Goal: Information Seeking & Learning: Check status

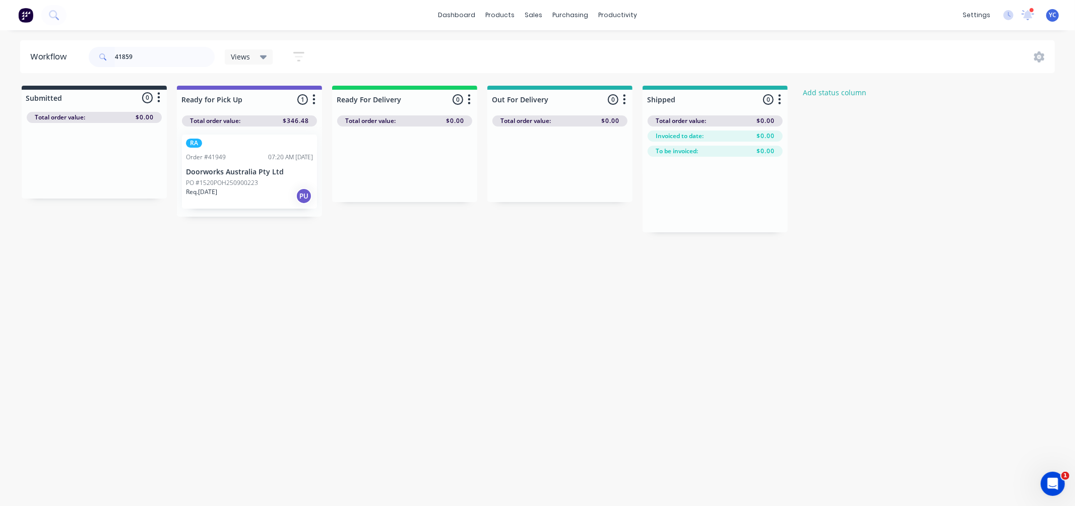
type input "41859"
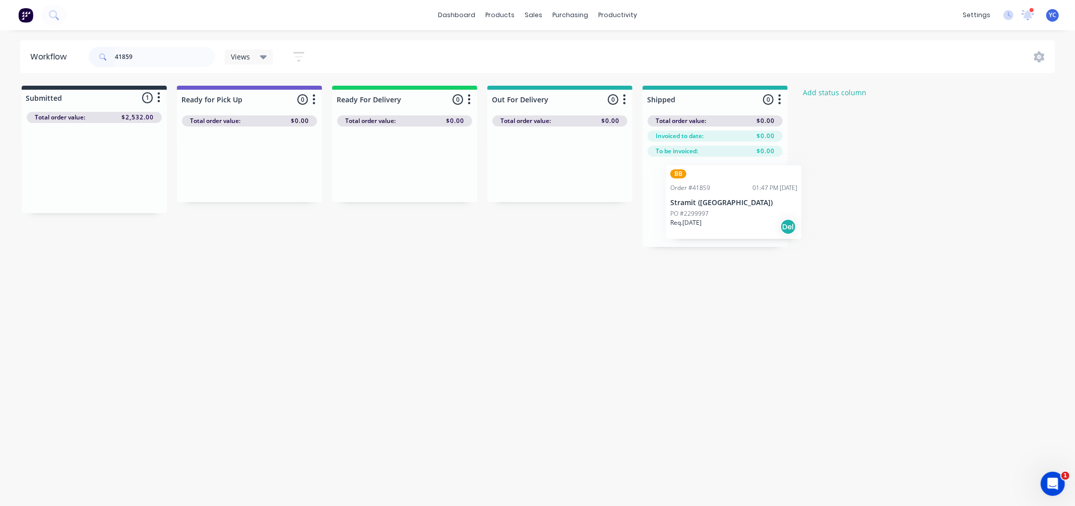
drag, startPoint x: 59, startPoint y: 173, endPoint x: 704, endPoint y: 207, distance: 645.8
click at [704, 207] on div "Submitted 1 Status colour #273444 hex #273444 Save Cancel Summaries Total order…" at bounding box center [540, 166] width 1096 height 161
click at [171, 59] on input "41859" at bounding box center [165, 57] width 100 height 20
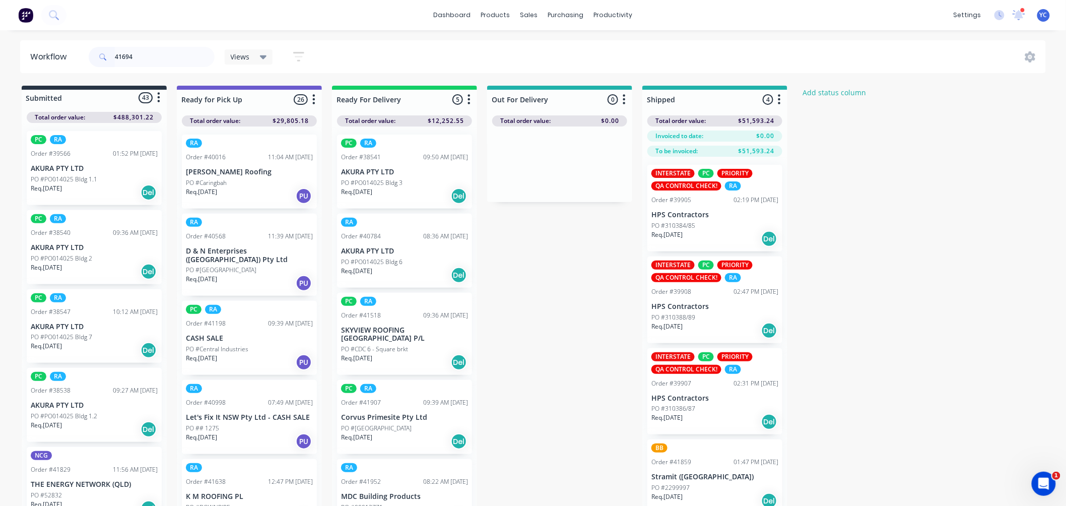
type input "41694"
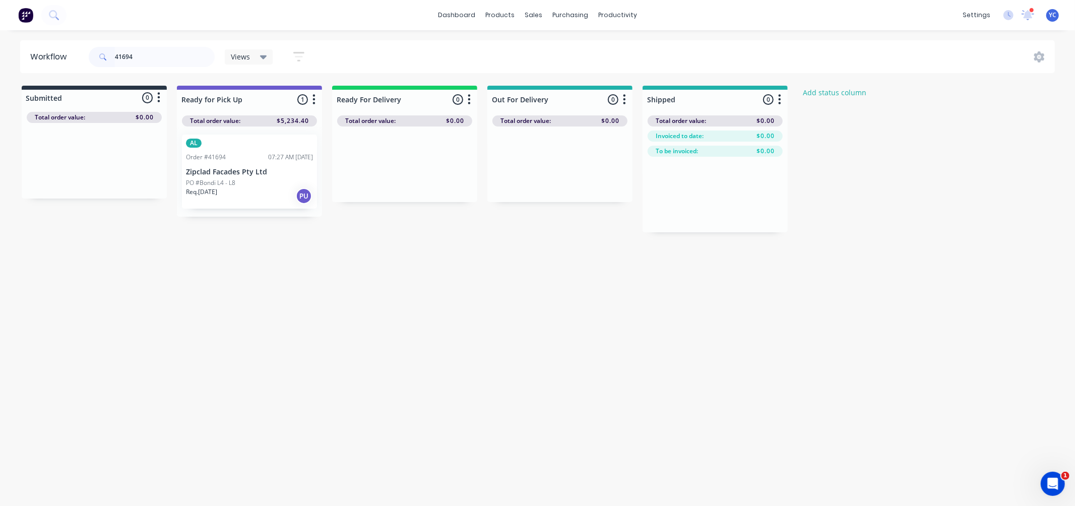
click at [230, 178] on p "PO #Bondi L4 - L8" at bounding box center [210, 182] width 49 height 9
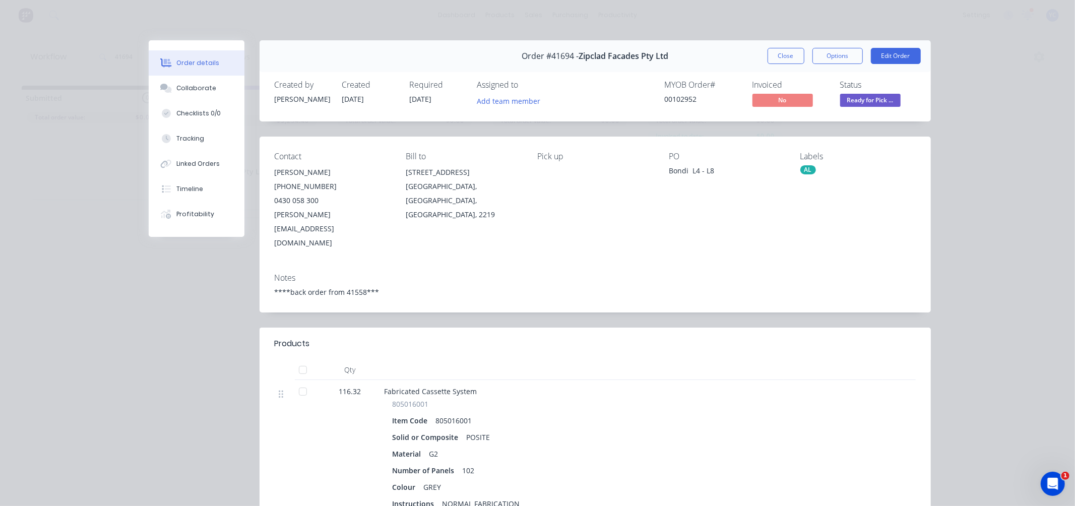
drag, startPoint x: 230, startPoint y: 178, endPoint x: 595, endPoint y: 122, distance: 370.1
click at [595, 121] on div "Created by Angela Created 15/09/25 Required 26/09/25 Assigned to Add team membe…" at bounding box center [594, 94] width 671 height 53
click at [777, 57] on button "Close" at bounding box center [785, 56] width 37 height 16
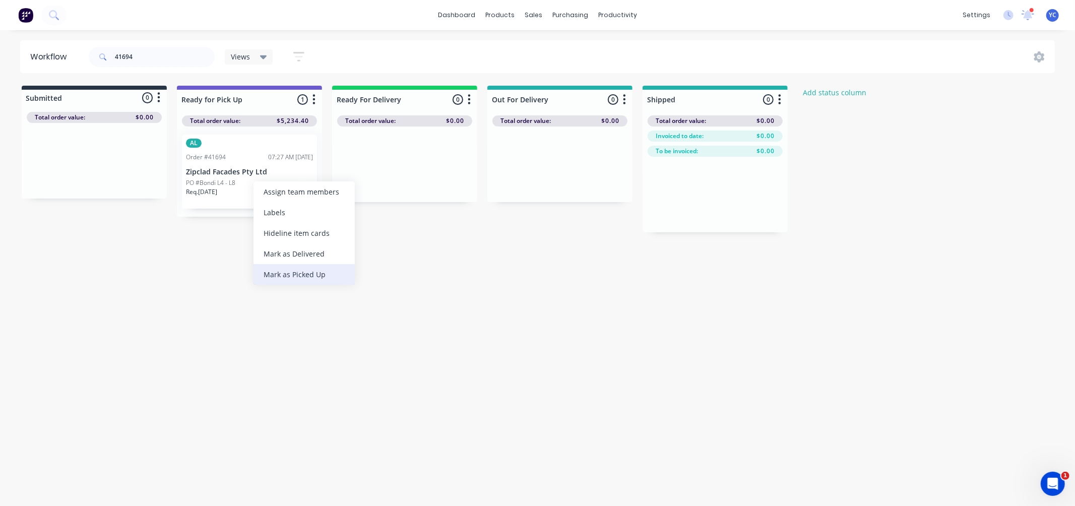
click at [319, 270] on div "Mark as Picked Up" at bounding box center [303, 274] width 101 height 21
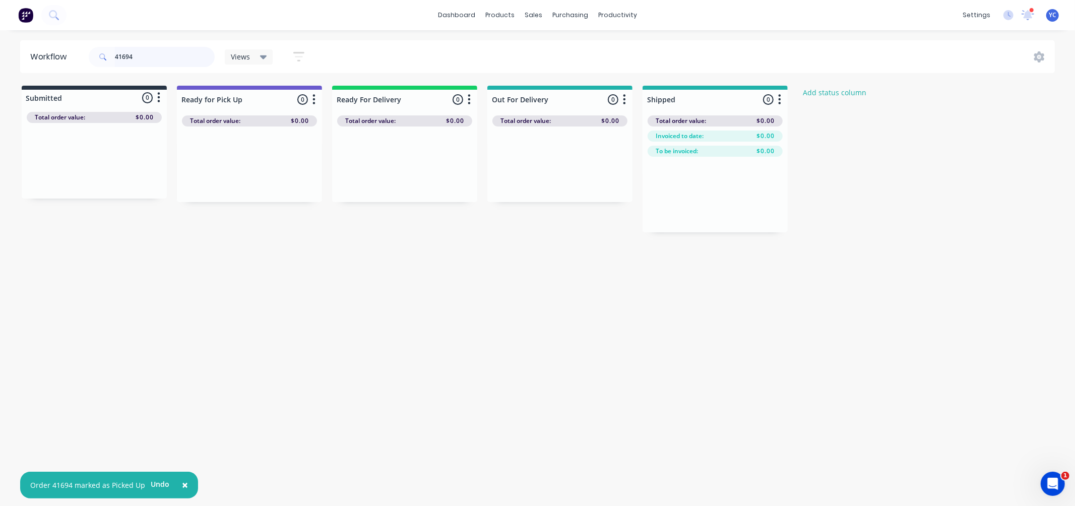
click at [196, 58] on input "41694" at bounding box center [165, 57] width 100 height 20
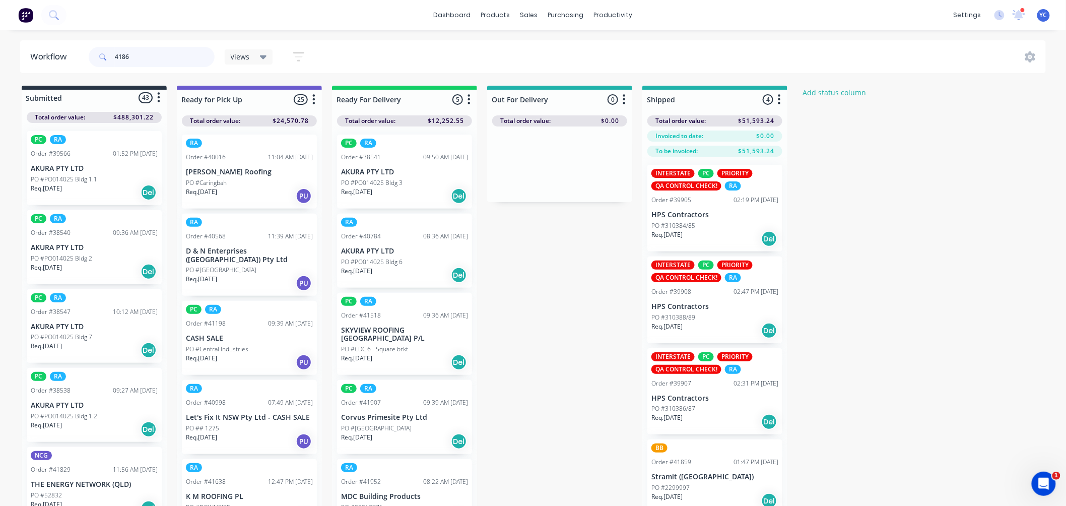
type input "4186"
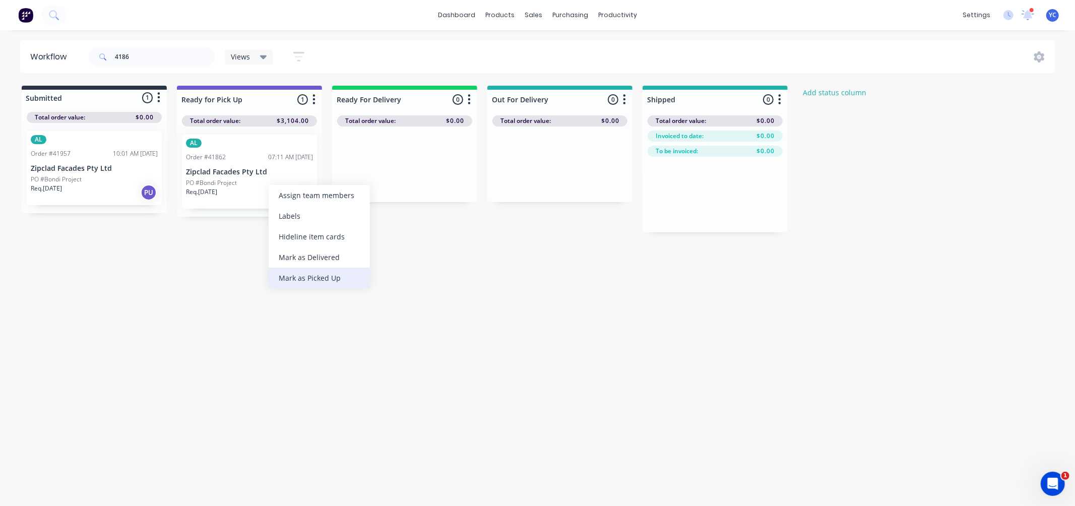
click at [348, 277] on div "Mark as Picked Up" at bounding box center [319, 278] width 101 height 21
click at [160, 62] on input "4186" at bounding box center [165, 57] width 100 height 20
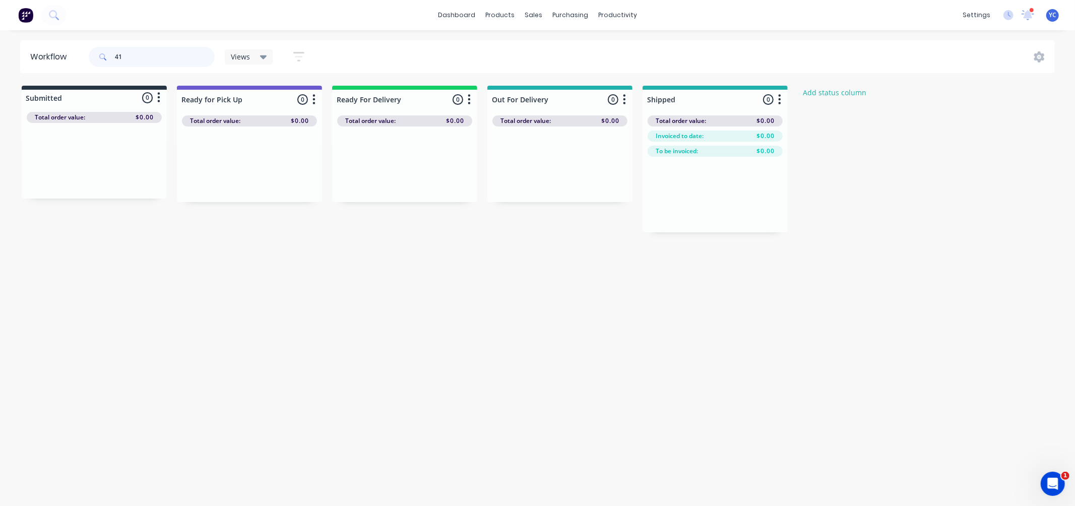
type input "4"
click at [144, 56] on input "41862" at bounding box center [165, 57] width 100 height 20
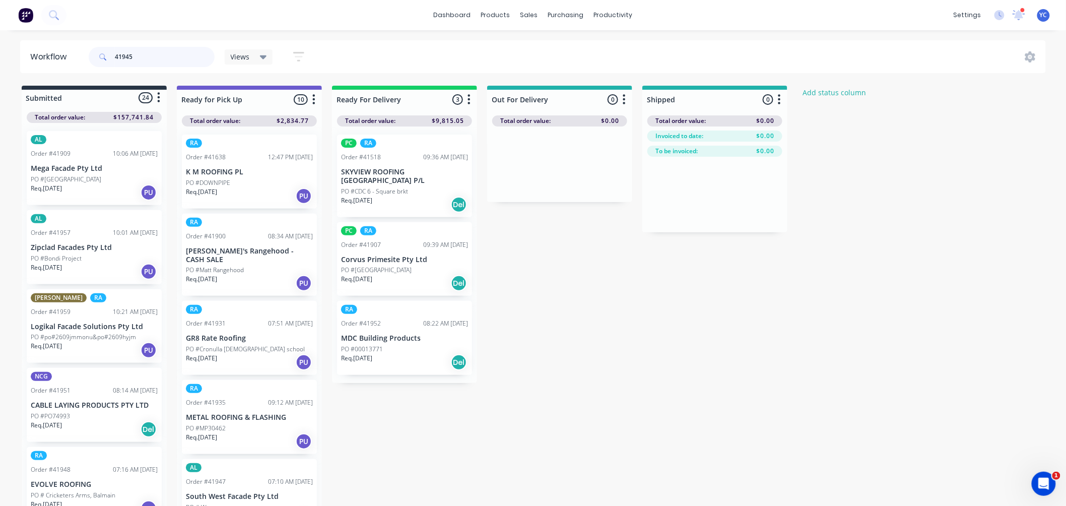
type input "41945"
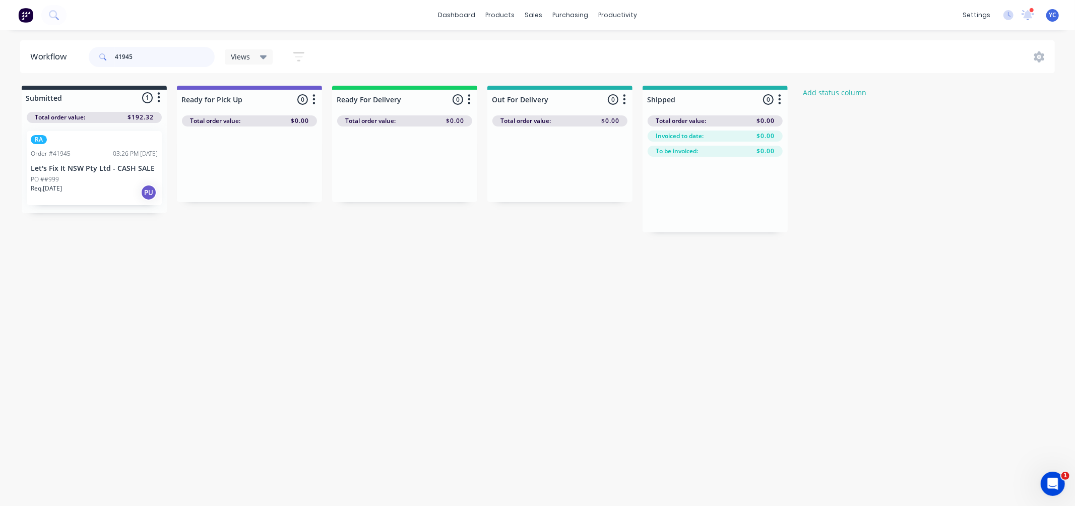
click at [141, 60] on input "41945" at bounding box center [165, 57] width 100 height 20
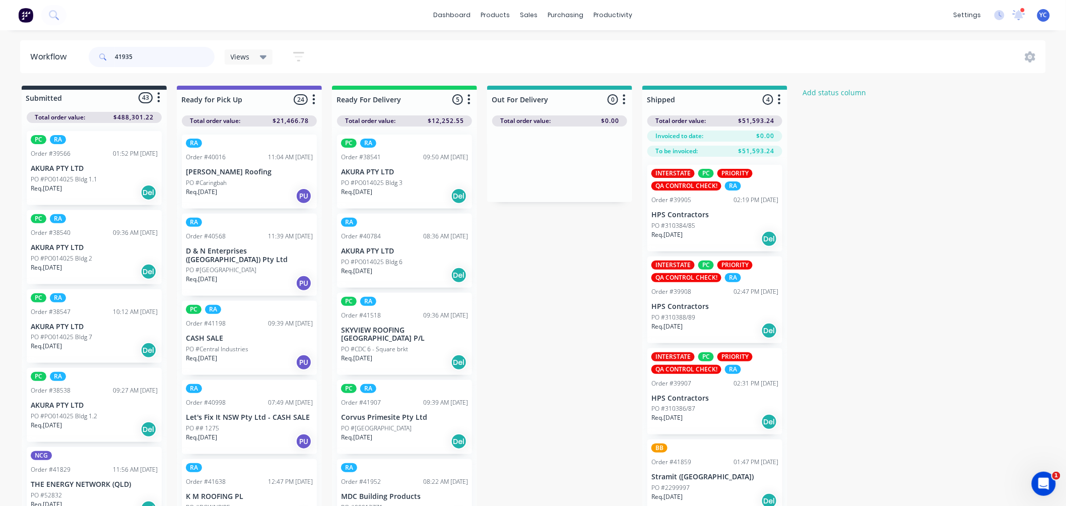
type input "41935"
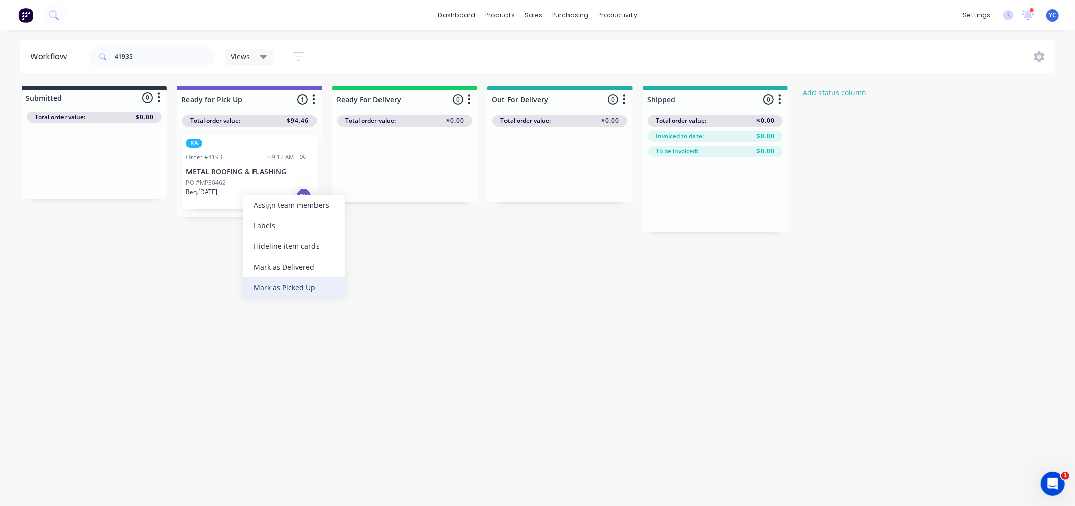
click at [289, 287] on div "Mark as Picked Up" at bounding box center [293, 287] width 101 height 21
click at [147, 54] on input "41935" at bounding box center [165, 57] width 100 height 20
type input "41952"
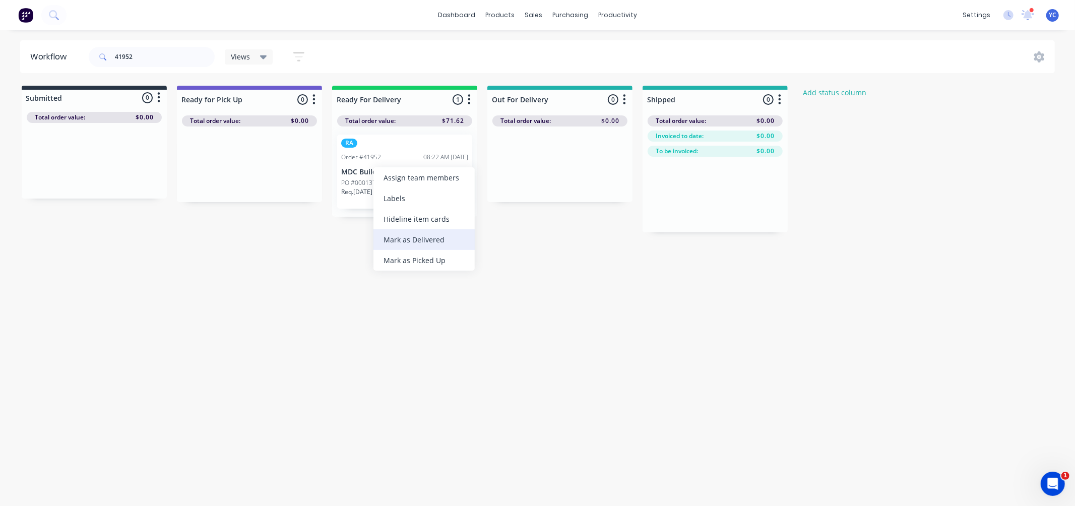
click at [422, 243] on div "Mark as Delivered" at bounding box center [423, 239] width 101 height 21
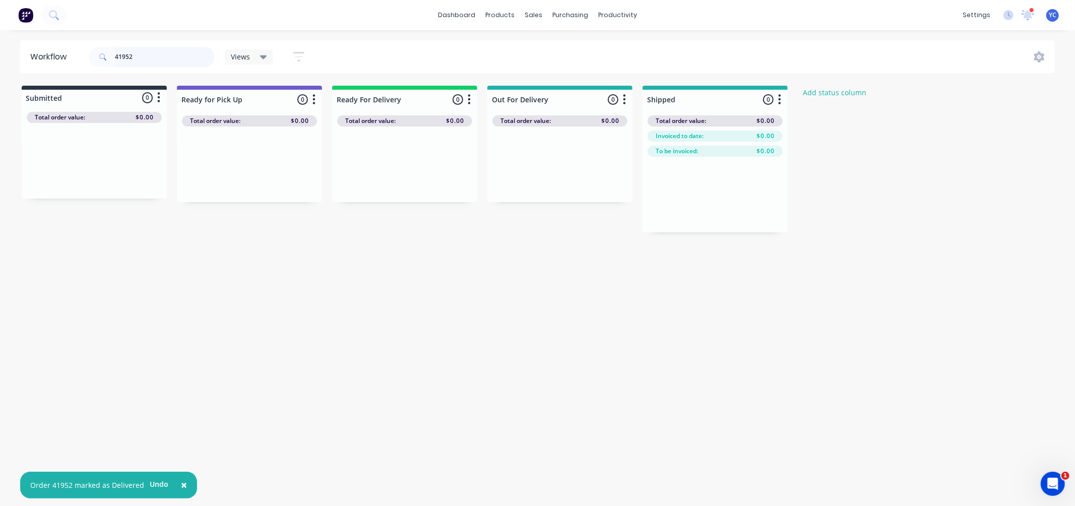
click at [178, 59] on input "41952" at bounding box center [165, 57] width 100 height 20
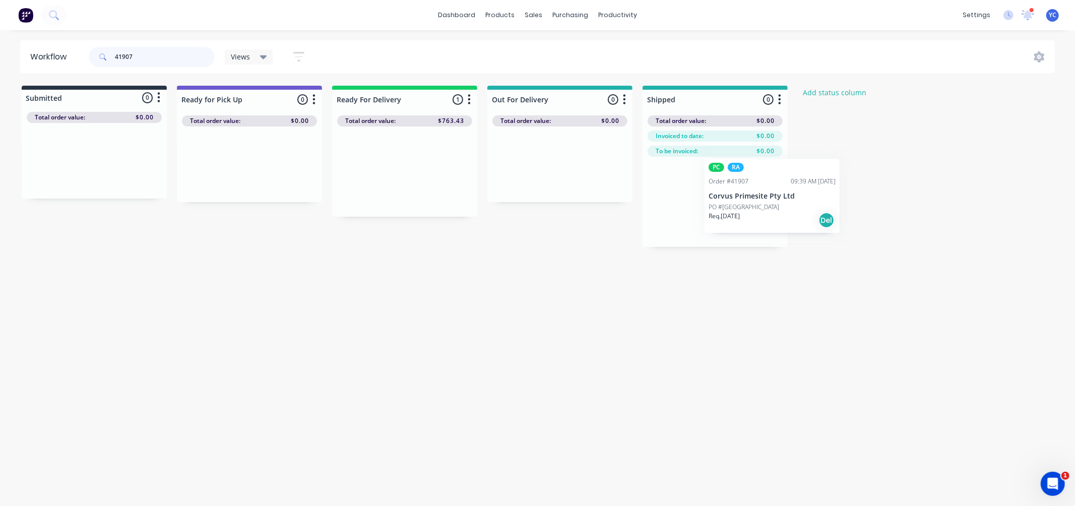
drag, startPoint x: 379, startPoint y: 179, endPoint x: 742, endPoint y: 205, distance: 363.7
click at [747, 203] on div "Submitted 0 Status colour #273444 hex #273444 Save Cancel Summaries Total order…" at bounding box center [540, 166] width 1096 height 161
click at [158, 54] on input "41907" at bounding box center [165, 57] width 100 height 20
type input "STRAM"
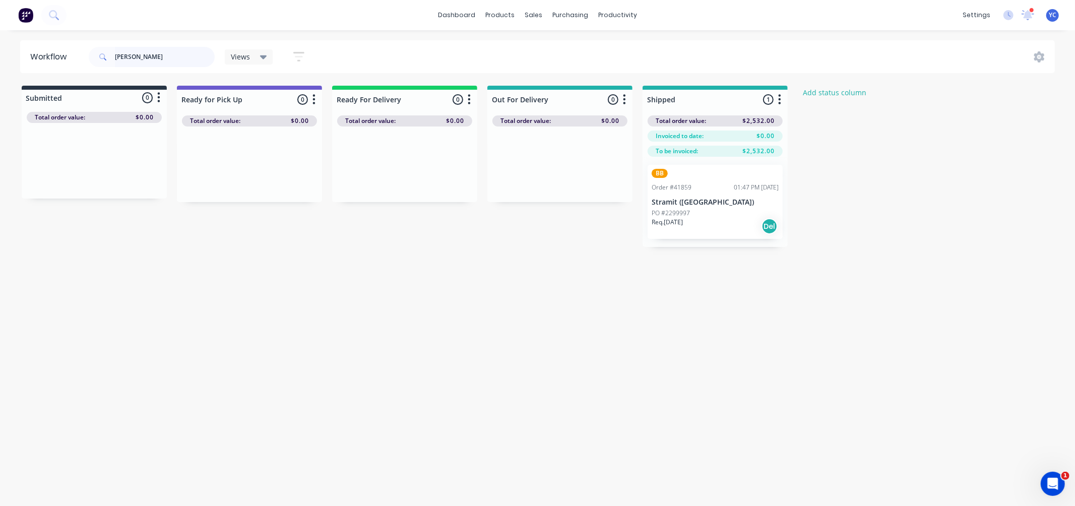
click at [159, 54] on input "STRAM" at bounding box center [165, 57] width 100 height 20
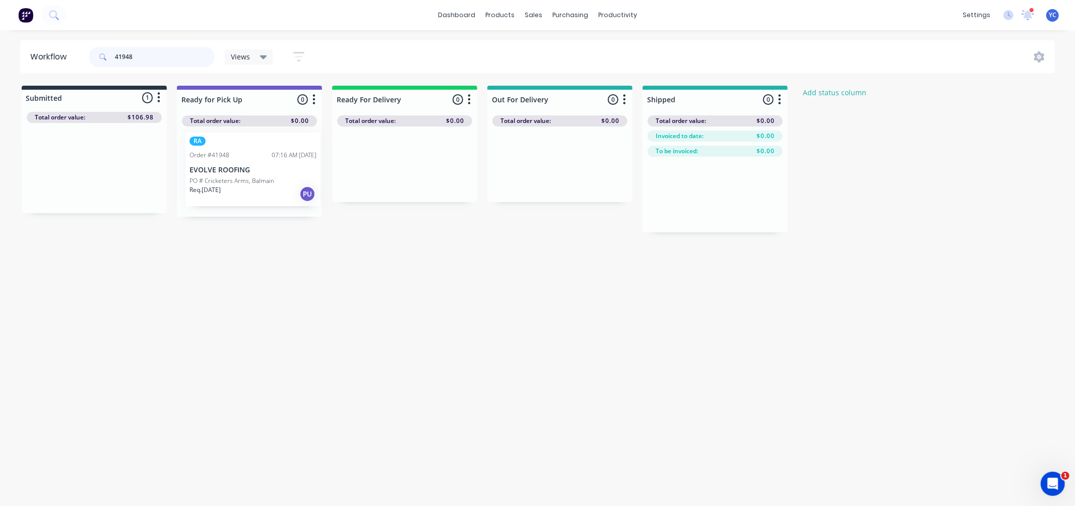
drag, startPoint x: 87, startPoint y: 166, endPoint x: 245, endPoint y: 167, distance: 158.2
click at [247, 168] on div "Submitted 1 Status colour #273444 hex #273444 Save Cancel Summaries Total order…" at bounding box center [540, 159] width 1096 height 147
click at [168, 56] on input "41948" at bounding box center [165, 57] width 100 height 20
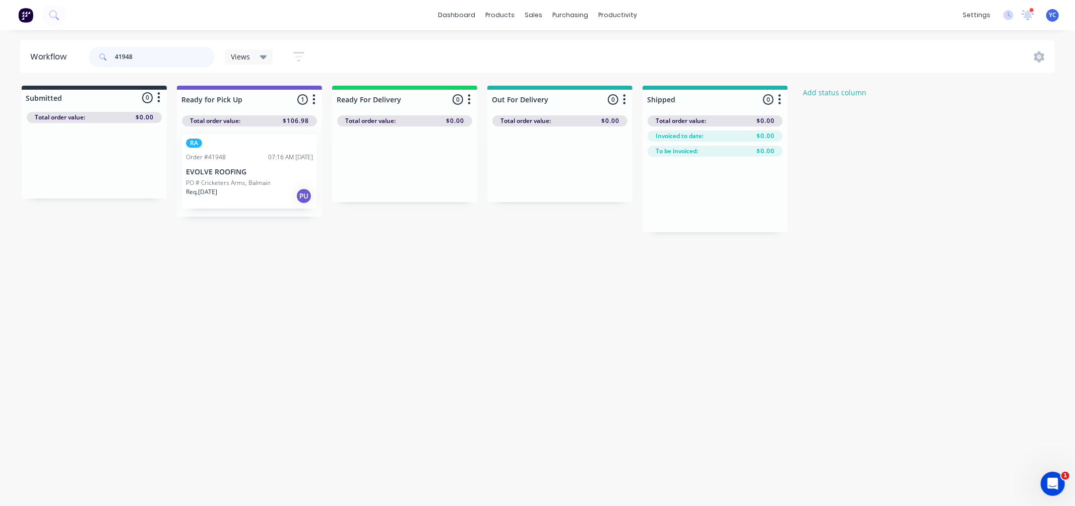
click at [168, 56] on input "41948" at bounding box center [165, 57] width 100 height 20
drag, startPoint x: 105, startPoint y: 171, endPoint x: 283, endPoint y: 175, distance: 178.4
click at [283, 175] on div "Submitted 1 Status colour #273444 hex #273444 Save Cancel Summaries Total order…" at bounding box center [540, 159] width 1096 height 147
click at [192, 61] on input "41960" at bounding box center [165, 57] width 100 height 20
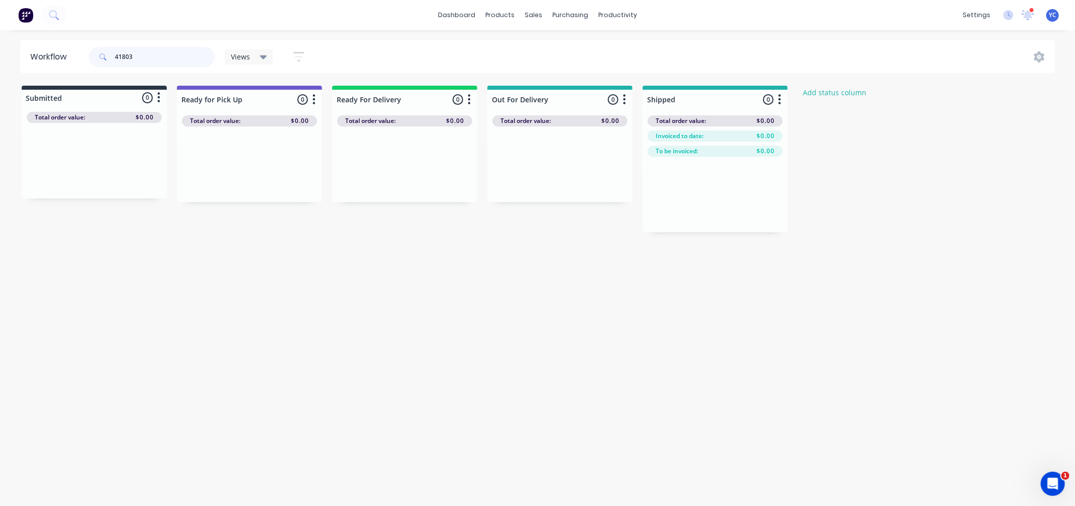
click at [169, 53] on input "41803" at bounding box center [165, 57] width 100 height 20
drag, startPoint x: 84, startPoint y: 182, endPoint x: 218, endPoint y: 184, distance: 133.5
click at [218, 184] on div "Submitted 1 Status colour #273444 hex #273444 Save Cancel Summaries Total order…" at bounding box center [540, 159] width 1096 height 147
click at [209, 360] on div "Workflow 41945 Views Save new view None (Default) edit AL edit ALL edit BB & TH…" at bounding box center [537, 262] width 1075 height 445
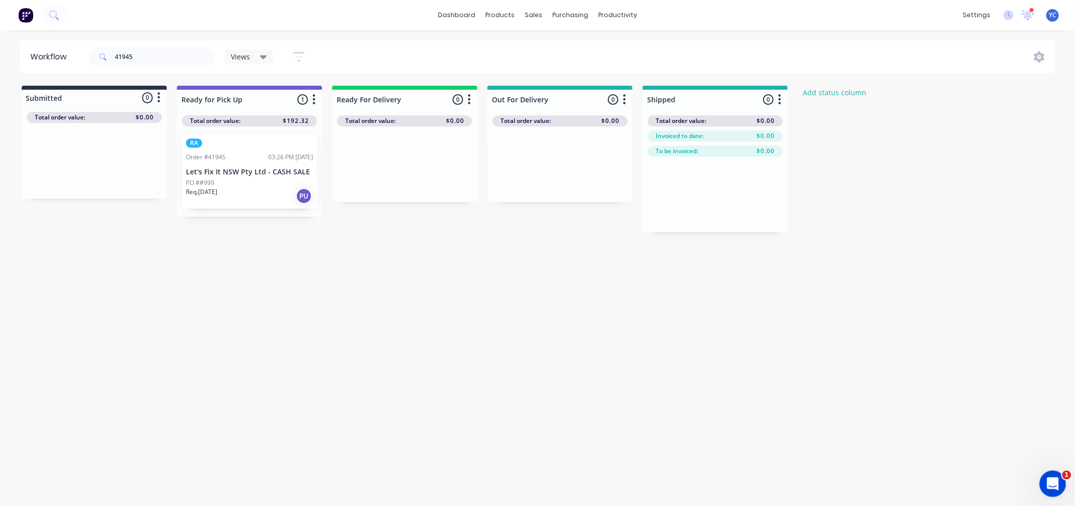
click at [1058, 478] on div "Open Intercom Messenger" at bounding box center [1050, 481] width 33 height 33
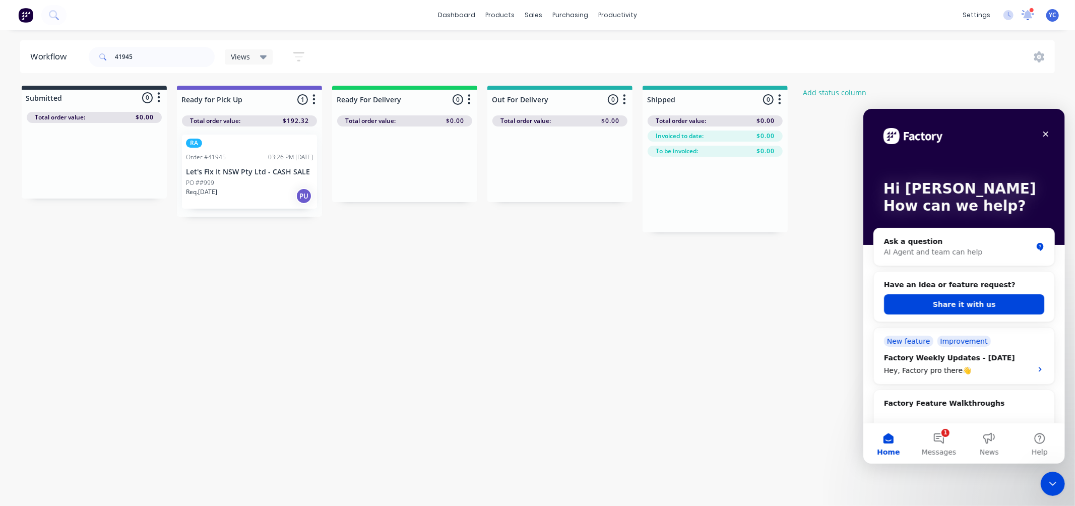
click at [1025, 14] on icon at bounding box center [1027, 14] width 9 height 8
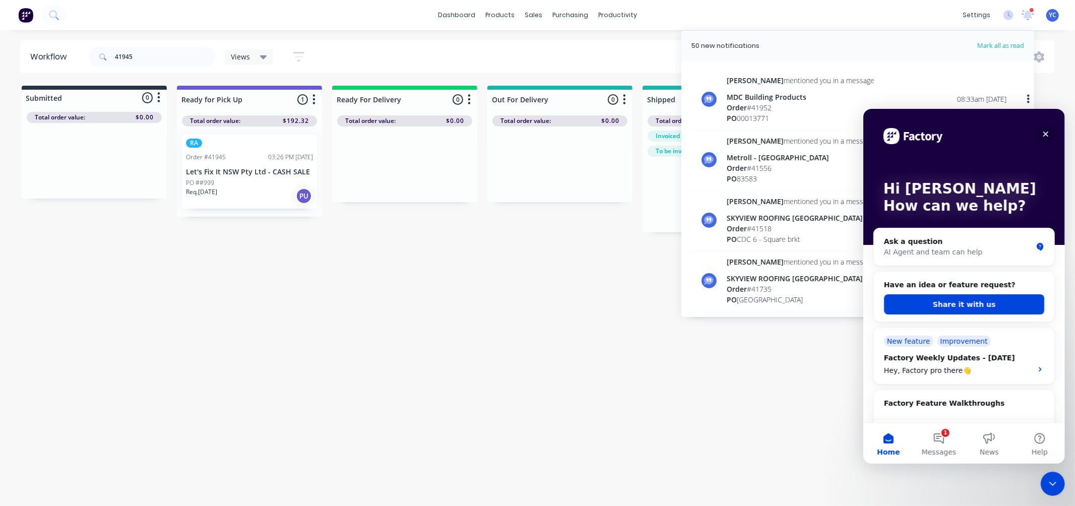
click at [1042, 134] on icon "Close" at bounding box center [1045, 133] width 8 height 8
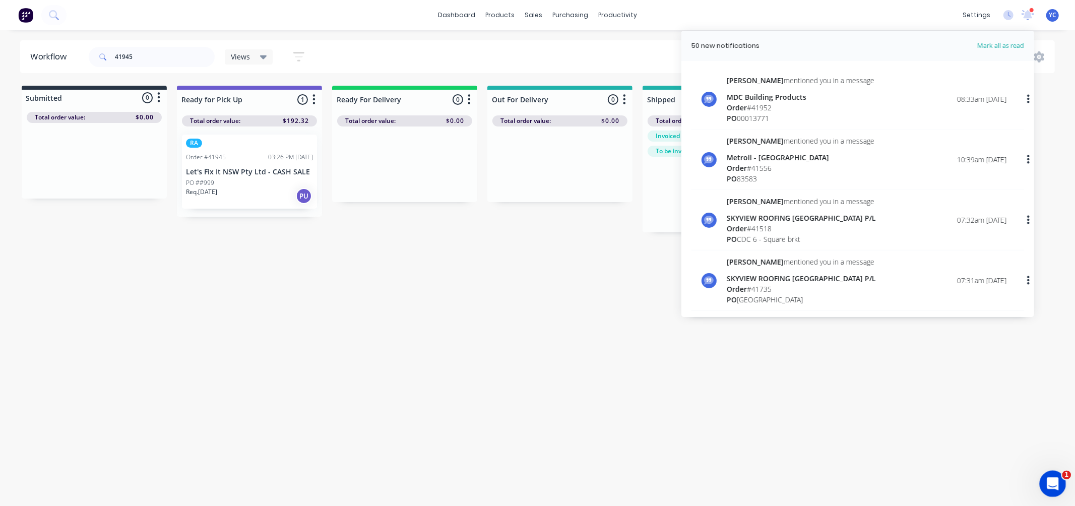
click at [1055, 485] on icon "Open Intercom Messenger" at bounding box center [1051, 482] width 17 height 17
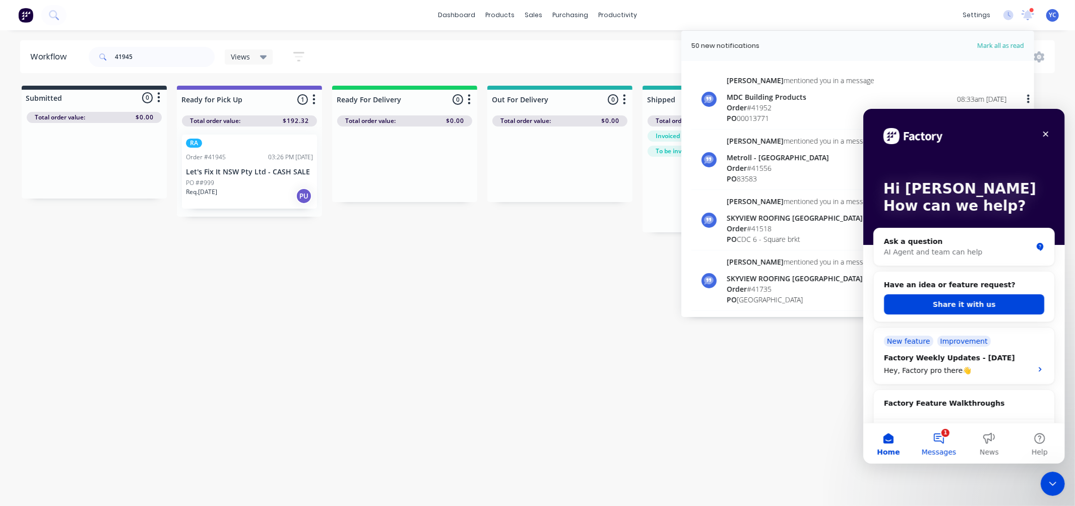
click at [937, 441] on button "1 Messages" at bounding box center [938, 443] width 50 height 40
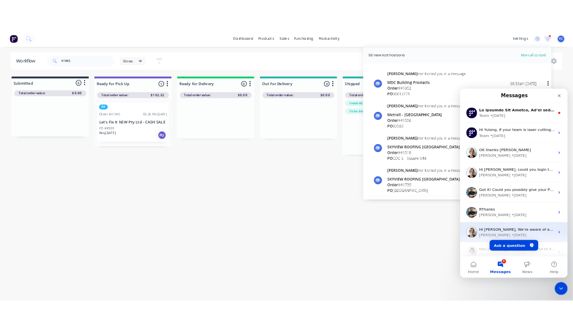
scroll to position [51, 0]
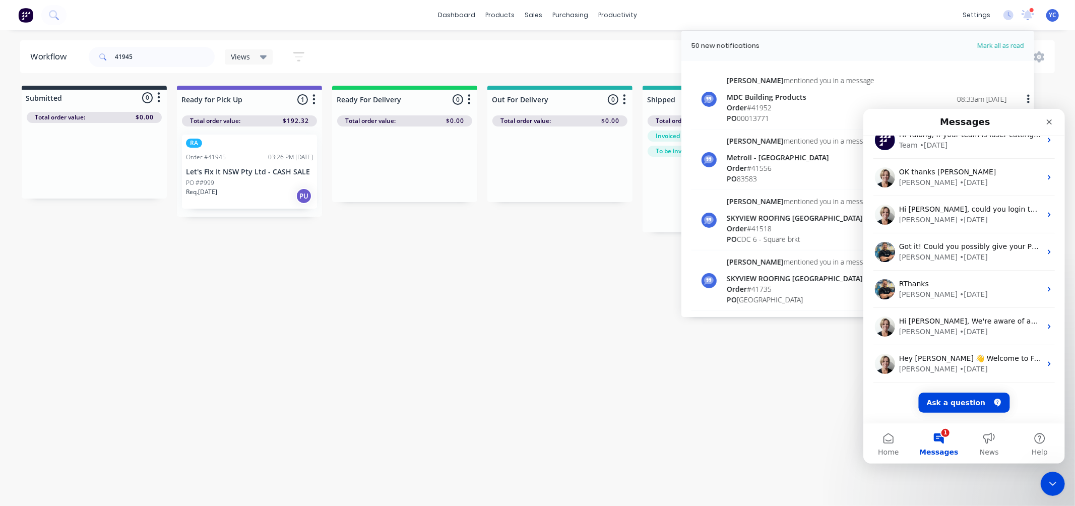
click at [809, 369] on div "Workflow 41945 Views Save new view None (Default) edit AL edit ALL edit BB & TH…" at bounding box center [537, 262] width 1075 height 445
click at [935, 441] on button "1 Messages" at bounding box center [938, 443] width 50 height 40
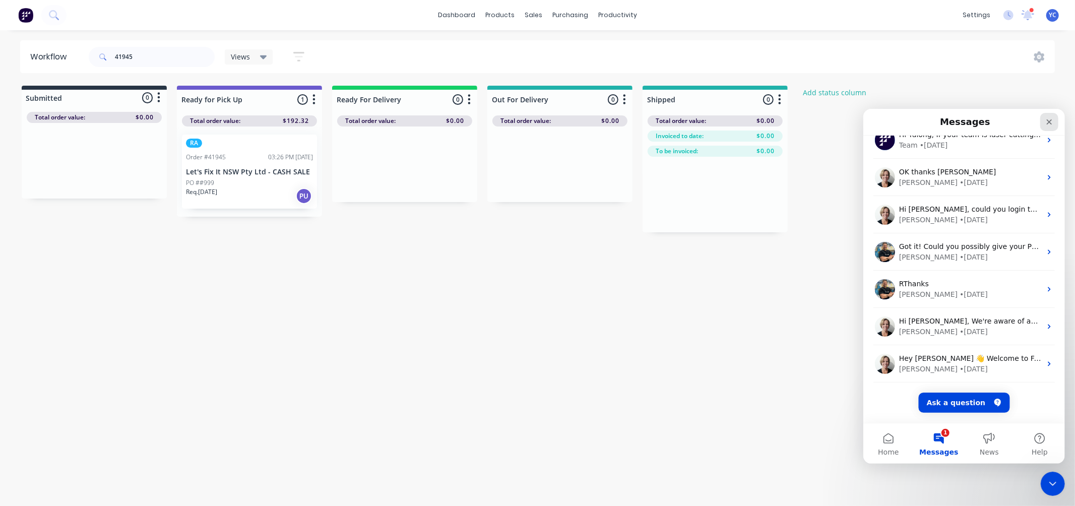
click at [1048, 121] on icon "Close" at bounding box center [1049, 122] width 6 height 6
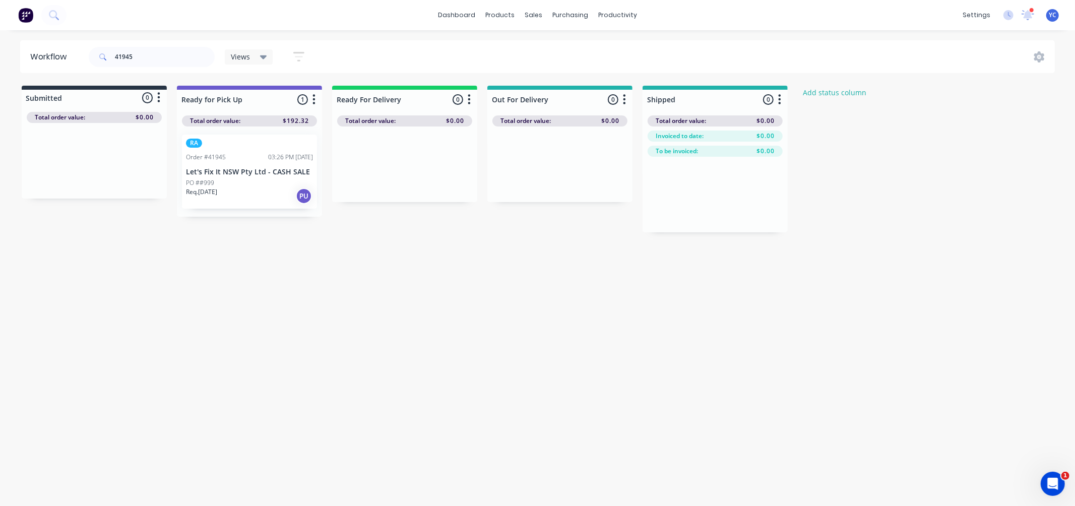
drag, startPoint x: 288, startPoint y: 340, endPoint x: 222, endPoint y: 301, distance: 76.8
click at [287, 340] on div "Workflow 41945 Views Save new view None (Default) edit AL edit ALL edit BB & TH…" at bounding box center [537, 262] width 1075 height 445
click at [1018, 107] on div "dashboard products sales purchasing productivity dashboard products Product Cat…" at bounding box center [537, 222] width 1075 height 445
click at [590, 354] on div "Workflow 41945 Views Save new view None (Default) edit AL edit ALL edit BB & TH…" at bounding box center [537, 262] width 1075 height 445
click at [540, 262] on div "Workflow 41945 Views Save new view None (Default) edit AL edit ALL edit BB & TH…" at bounding box center [537, 262] width 1075 height 445
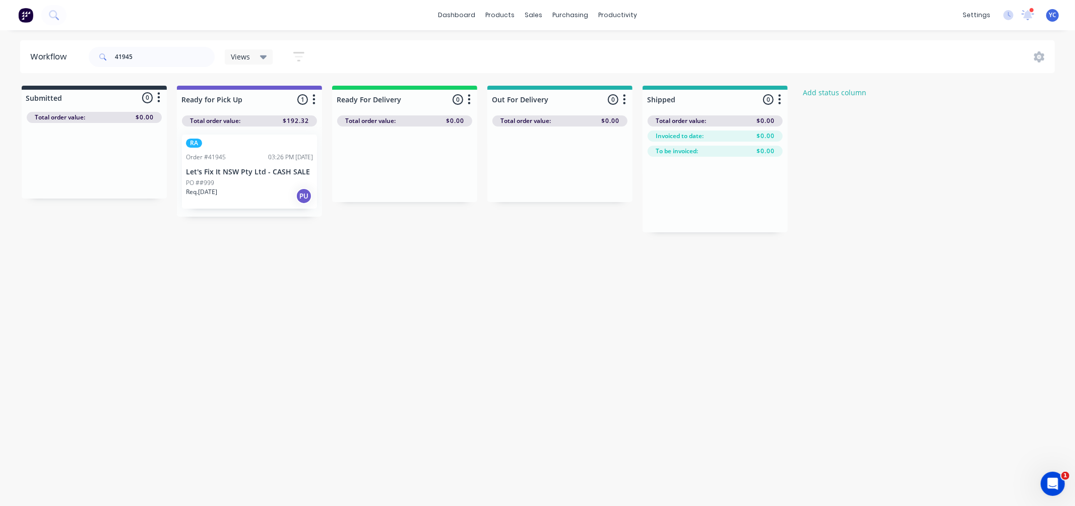
click at [532, 291] on div "Workflow 41945 Views Save new view None (Default) edit AL edit ALL edit BB & TH…" at bounding box center [537, 262] width 1075 height 445
click at [142, 57] on input "41945" at bounding box center [165, 57] width 100 height 20
type input "'41910"
click at [153, 58] on input "'41910" at bounding box center [165, 57] width 100 height 20
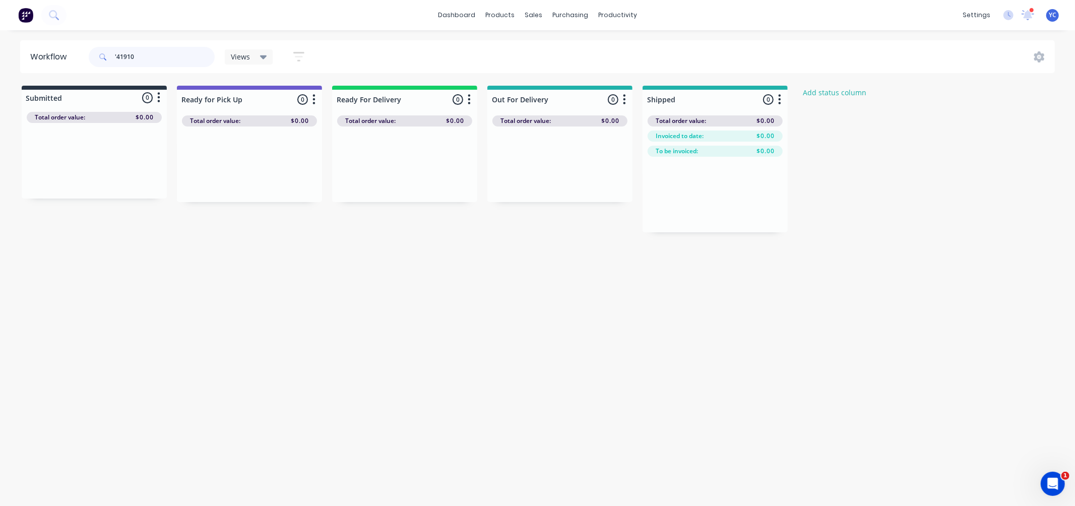
click at [153, 58] on input "'41910" at bounding box center [165, 57] width 100 height 20
type input "41910"
drag, startPoint x: 66, startPoint y: 187, endPoint x: 393, endPoint y: 189, distance: 327.0
click at [393, 189] on div "Submitted 1 Status colour #273444 hex #273444 Save Cancel Summaries Total order…" at bounding box center [540, 159] width 1096 height 147
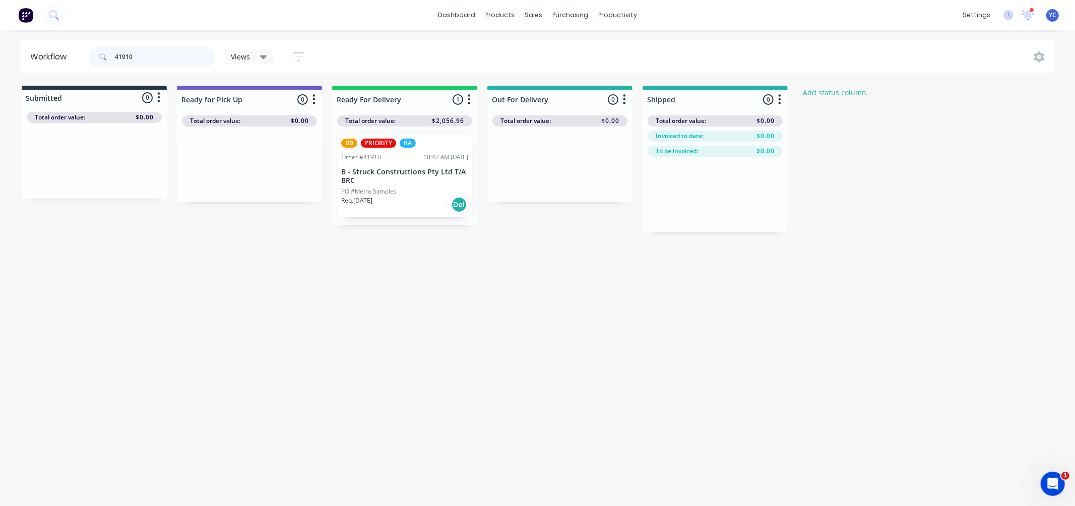
click at [180, 56] on input "41910" at bounding box center [165, 57] width 100 height 20
click at [164, 48] on input "41910" at bounding box center [165, 57] width 100 height 20
click at [168, 59] on input "41910" at bounding box center [165, 57] width 100 height 20
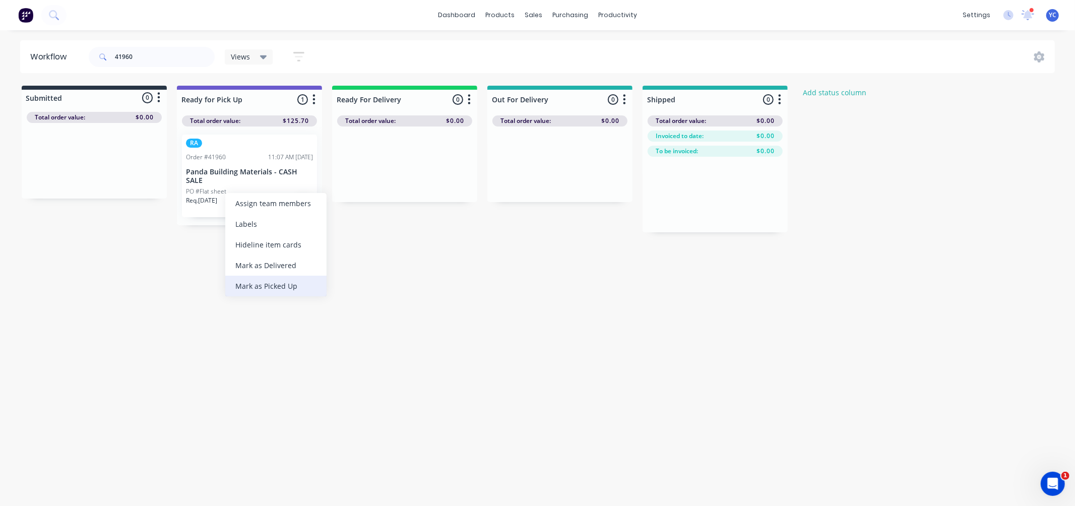
click at [259, 281] on div "Mark as Picked Up" at bounding box center [275, 286] width 101 height 21
click at [194, 58] on input "41960" at bounding box center [165, 57] width 100 height 20
type input "41925"
click at [252, 255] on div "Mark as Picked Up" at bounding box center [247, 262] width 101 height 21
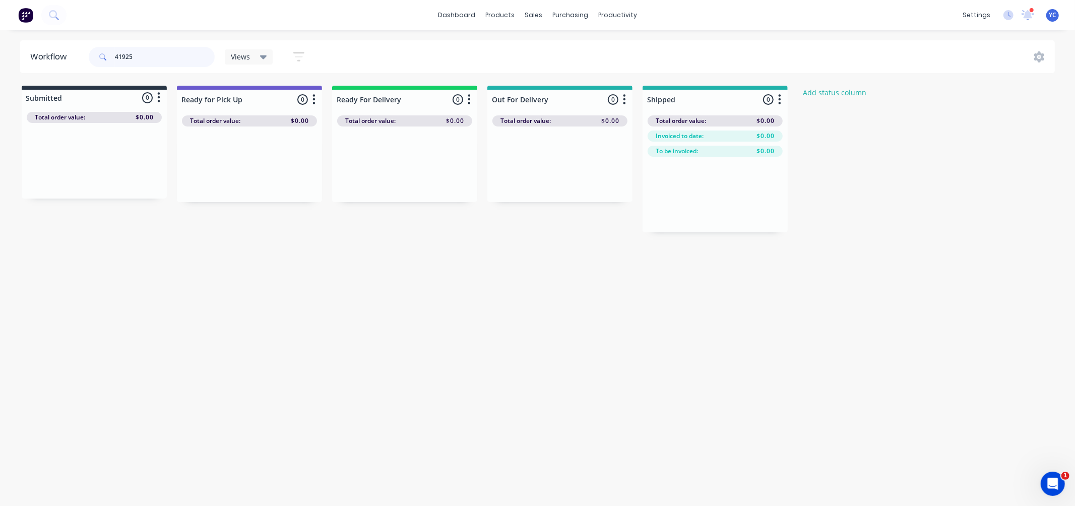
click at [174, 64] on input "41925" at bounding box center [165, 57] width 100 height 20
click at [272, 279] on div "Mark as Picked Up" at bounding box center [270, 278] width 101 height 21
click at [163, 60] on input "41946" at bounding box center [165, 57] width 100 height 20
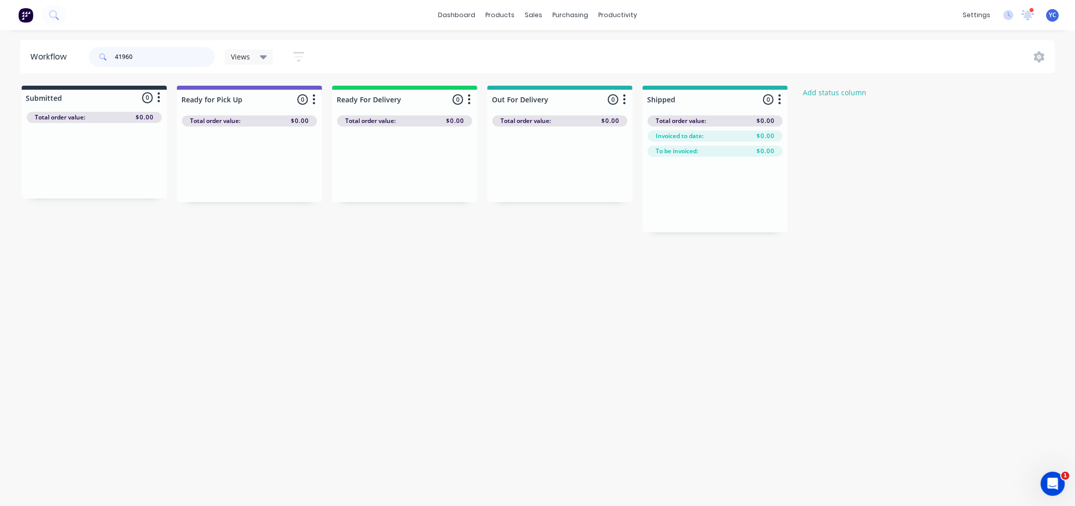
type input "41960"
click at [144, 57] on input "41960" at bounding box center [165, 57] width 100 height 20
drag, startPoint x: 373, startPoint y: 174, endPoint x: 674, endPoint y: 183, distance: 300.4
click at [674, 183] on div "Submitted 0 Status colour #273444 hex #273444 Save Cancel Summaries Total order…" at bounding box center [540, 166] width 1096 height 161
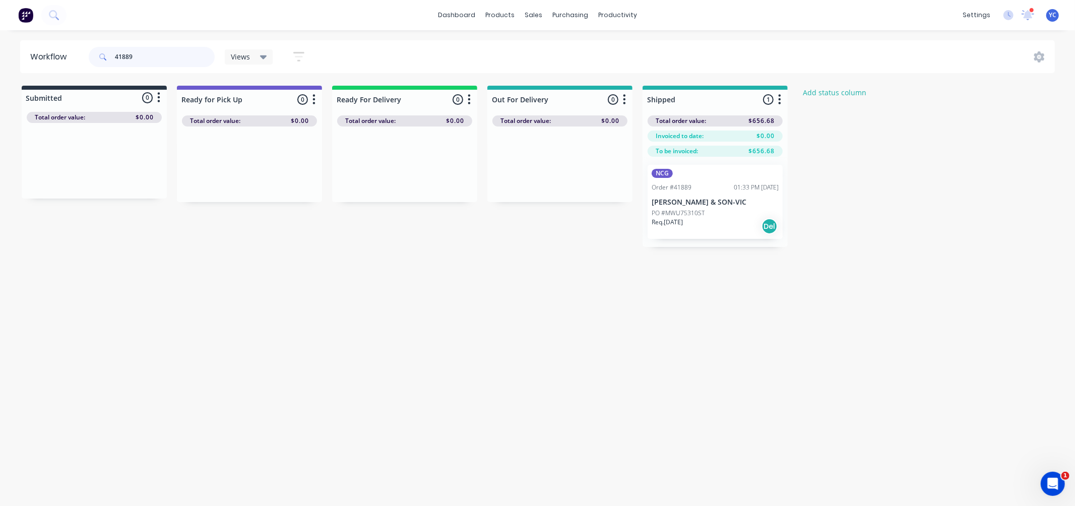
click at [175, 52] on input "41889" at bounding box center [165, 57] width 100 height 20
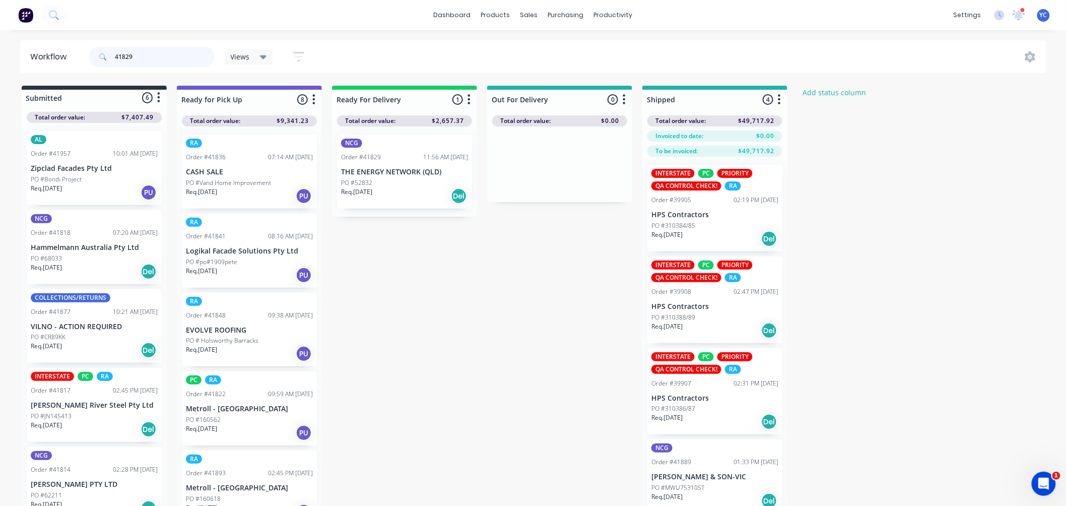
type input "41829"
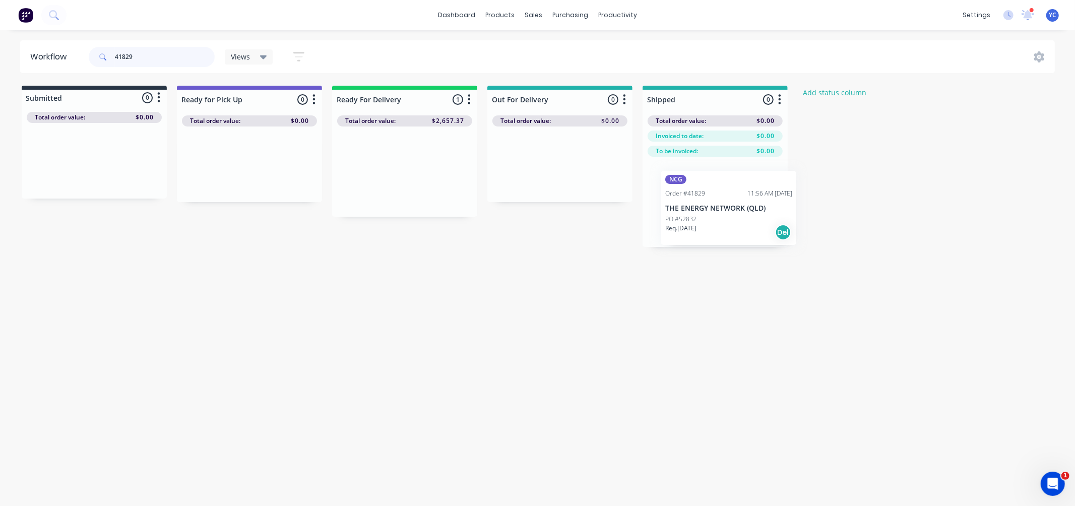
drag, startPoint x: 434, startPoint y: 182, endPoint x: 728, endPoint y: 222, distance: 297.4
click at [728, 222] on div "Submitted 0 Status colour #273444 hex #273444 Save Cancel Summaries Total order…" at bounding box center [540, 166] width 1096 height 161
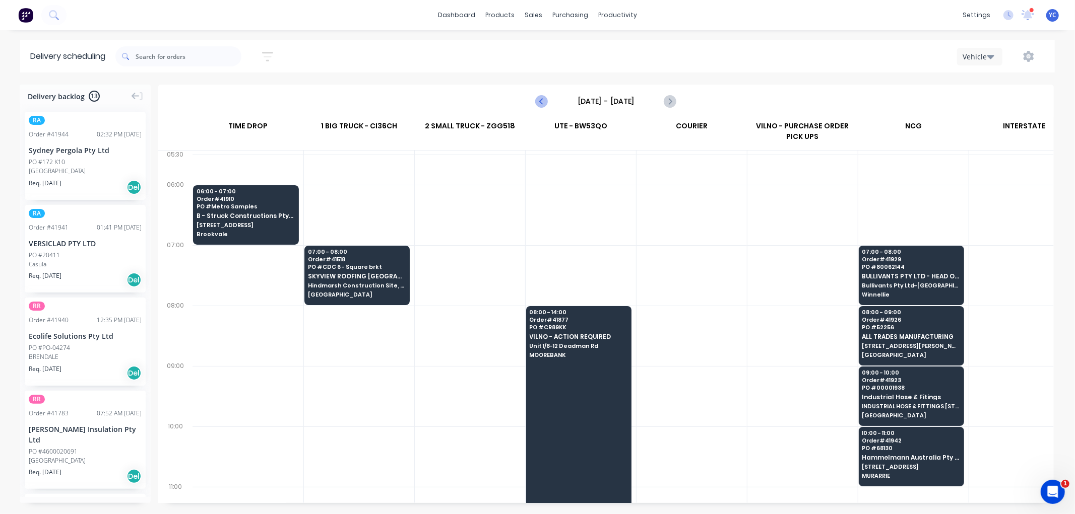
click at [538, 102] on icon "Previous page" at bounding box center [542, 101] width 12 height 12
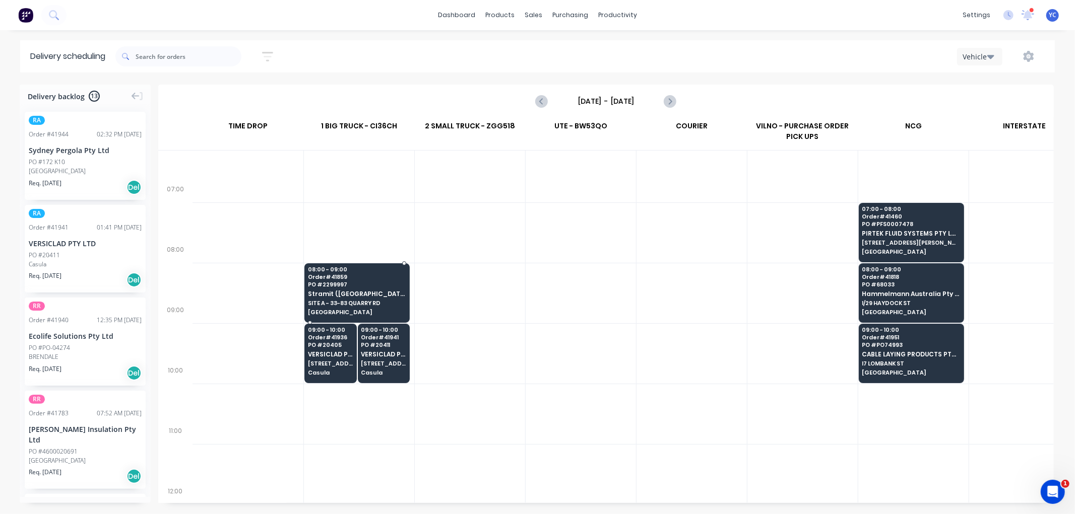
scroll to position [56, 0]
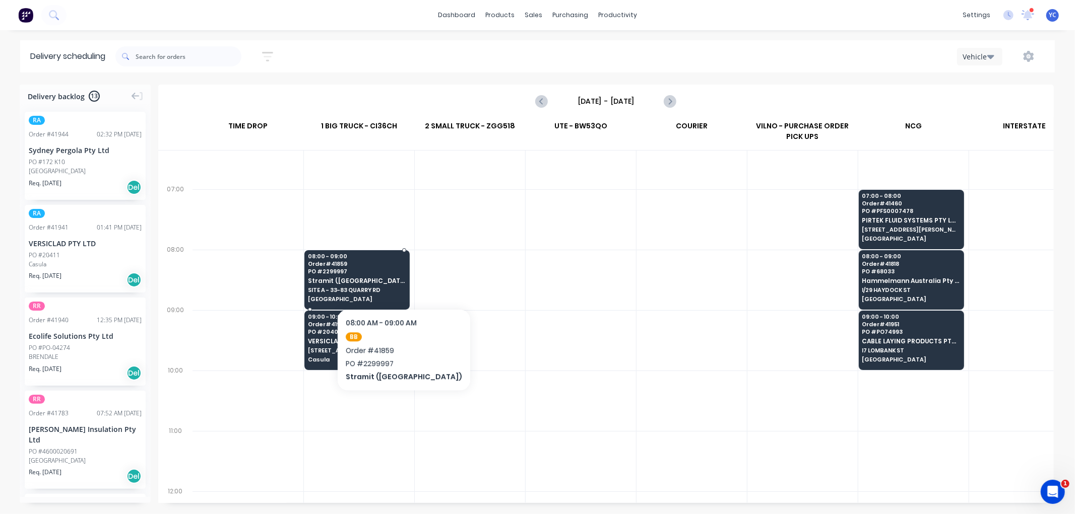
click at [381, 278] on span "Stramit ([GEOGRAPHIC_DATA])" at bounding box center [357, 281] width 98 height 7
click at [381, 278] on body "dashboard products sales purchasing productivity dashboard products Product Cat…" at bounding box center [537, 257] width 1075 height 514
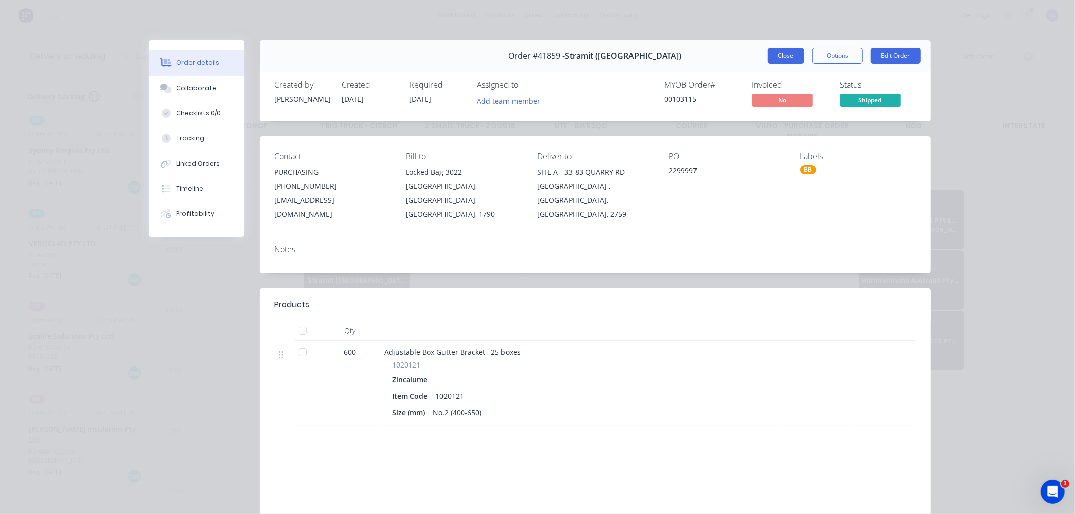
click at [776, 56] on button "Close" at bounding box center [785, 56] width 37 height 16
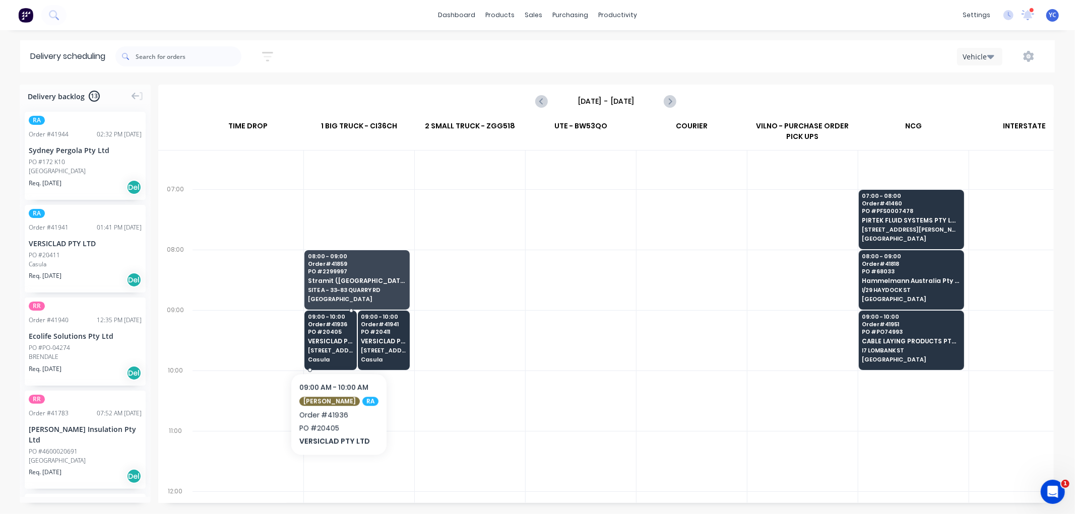
click at [334, 343] on span "VERSICLAD PTY LTD" at bounding box center [330, 341] width 45 height 7
click at [334, 343] on body "dashboard products sales purchasing productivity dashboard products Product Cat…" at bounding box center [537, 257] width 1075 height 514
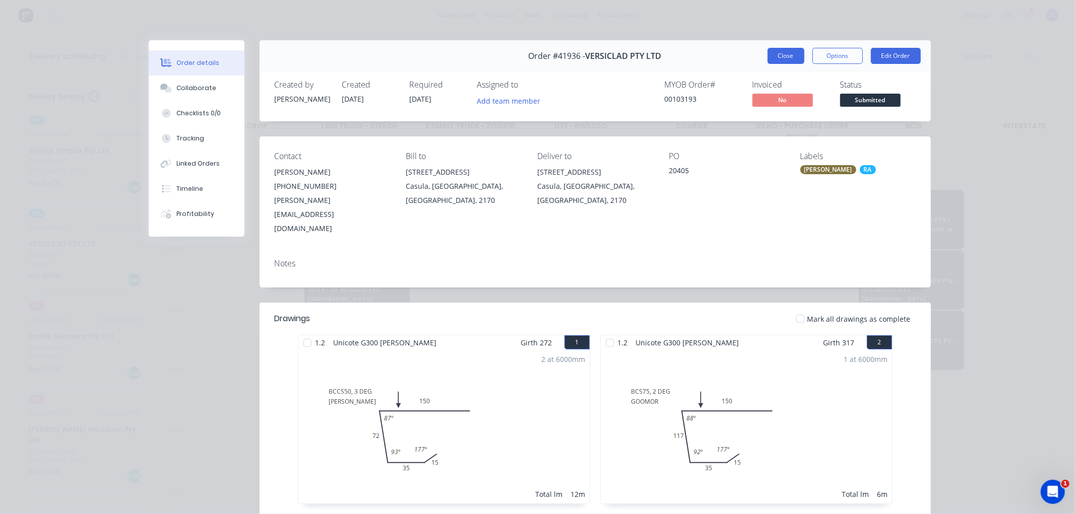
click at [783, 56] on button "Close" at bounding box center [785, 56] width 37 height 16
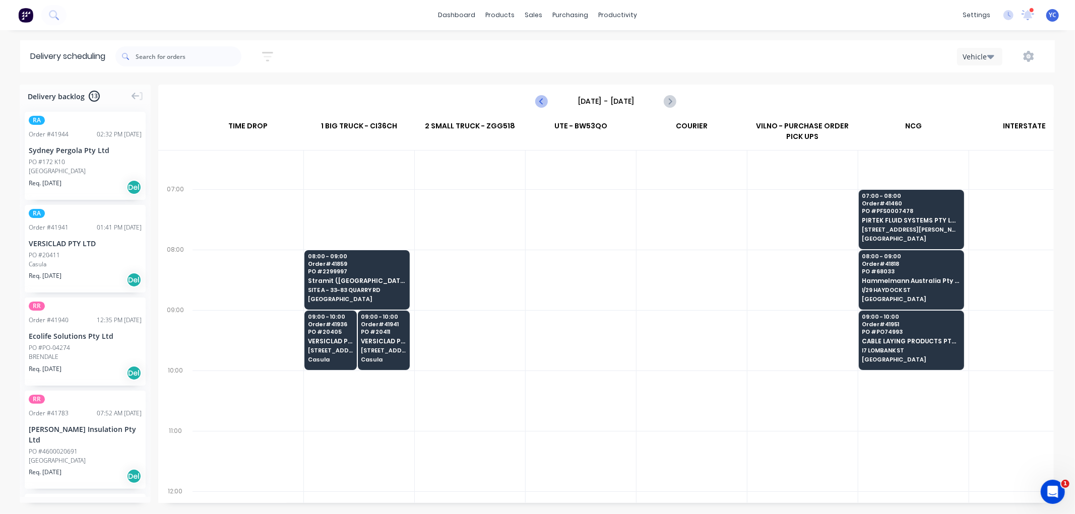
click at [540, 102] on icon "Previous page" at bounding box center [542, 101] width 12 height 12
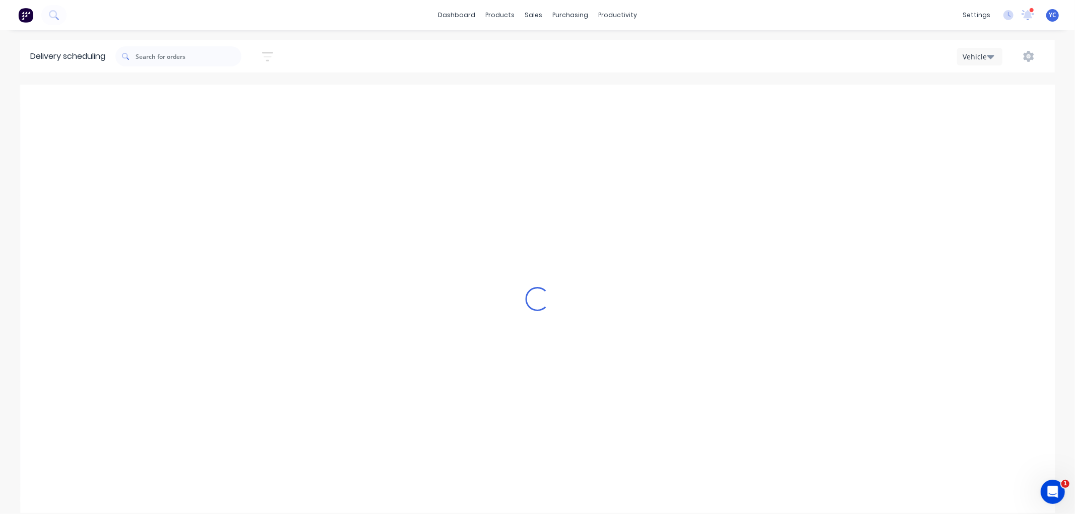
scroll to position [0, 1]
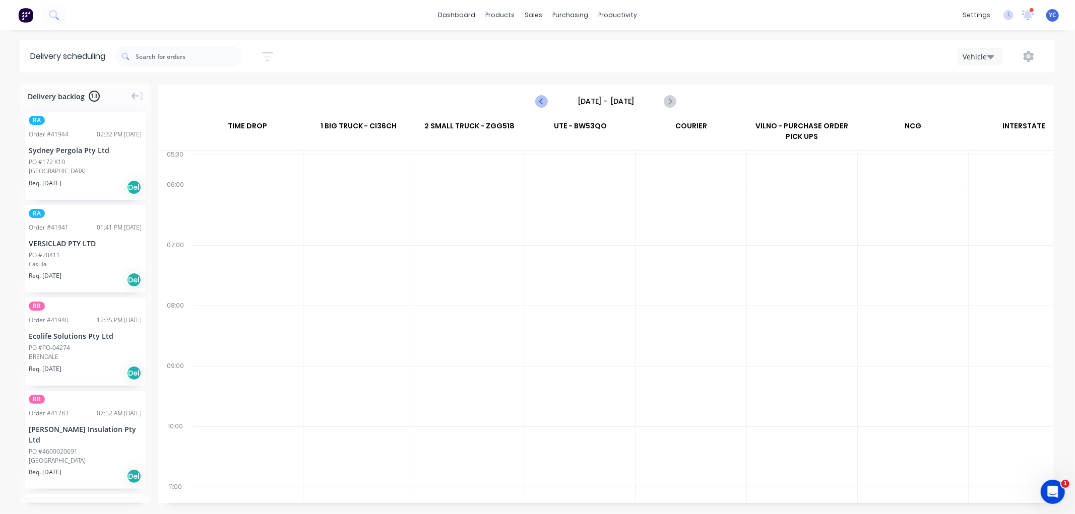
click at [540, 102] on icon "Previous page" at bounding box center [542, 101] width 12 height 12
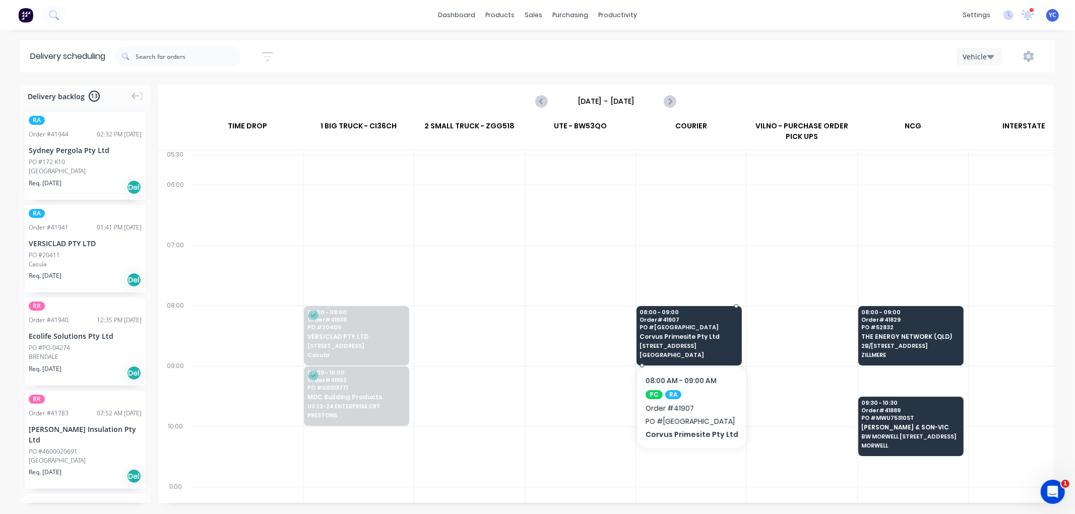
click at [688, 340] on span "Corvus Primesite Pty Ltd" at bounding box center [689, 337] width 98 height 7
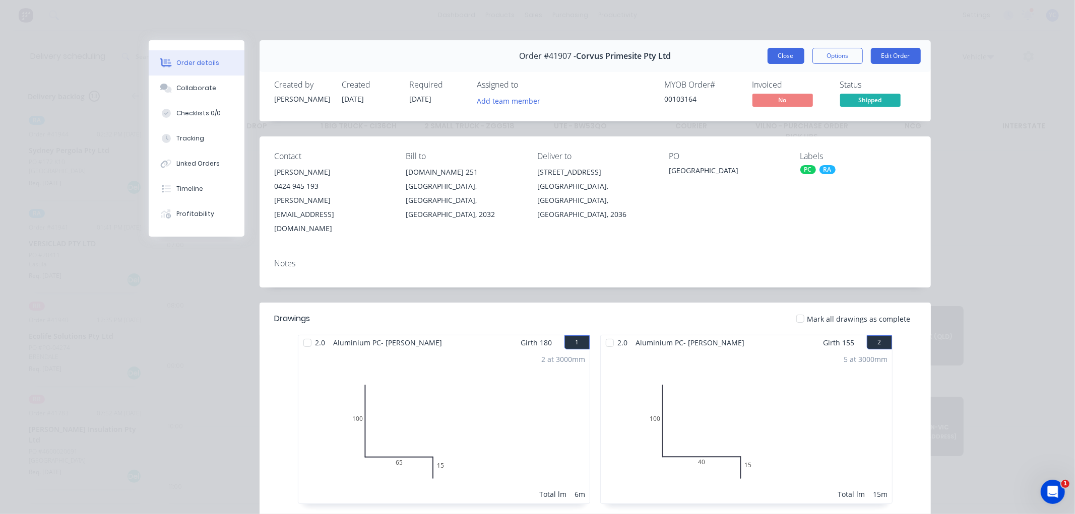
click at [786, 53] on button "Close" at bounding box center [785, 56] width 37 height 16
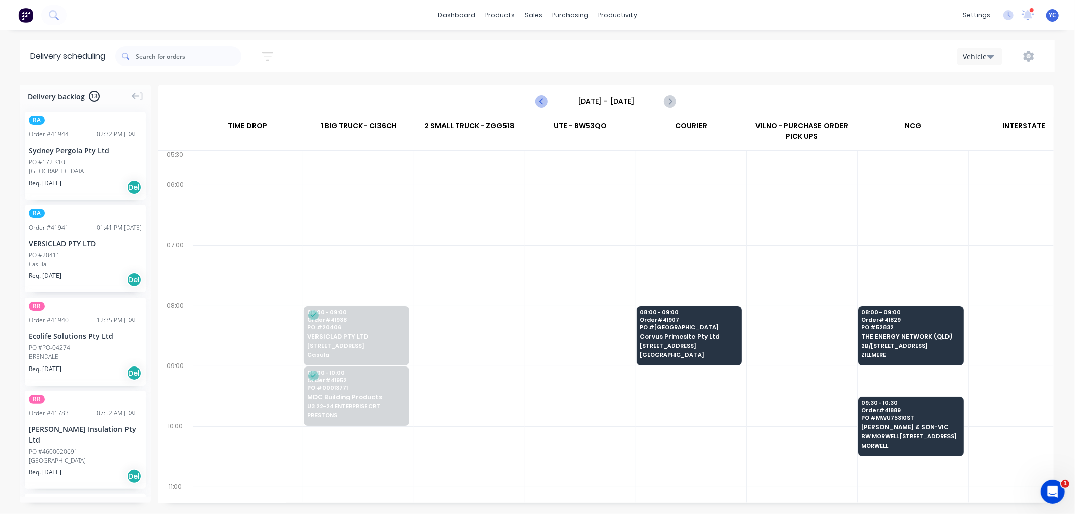
click at [545, 99] on icon "Previous page" at bounding box center [542, 101] width 12 height 12
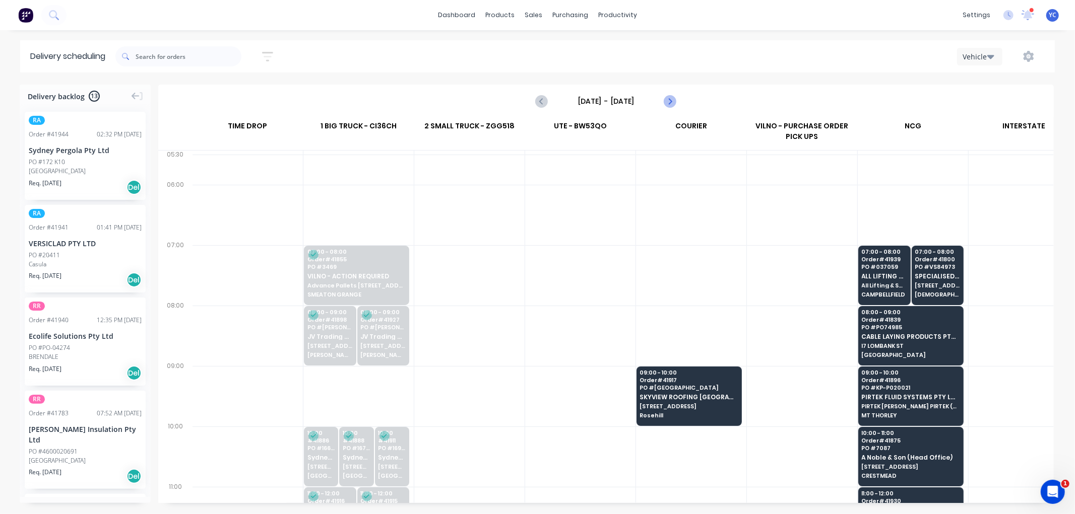
click at [668, 101] on icon "Next page" at bounding box center [669, 101] width 12 height 12
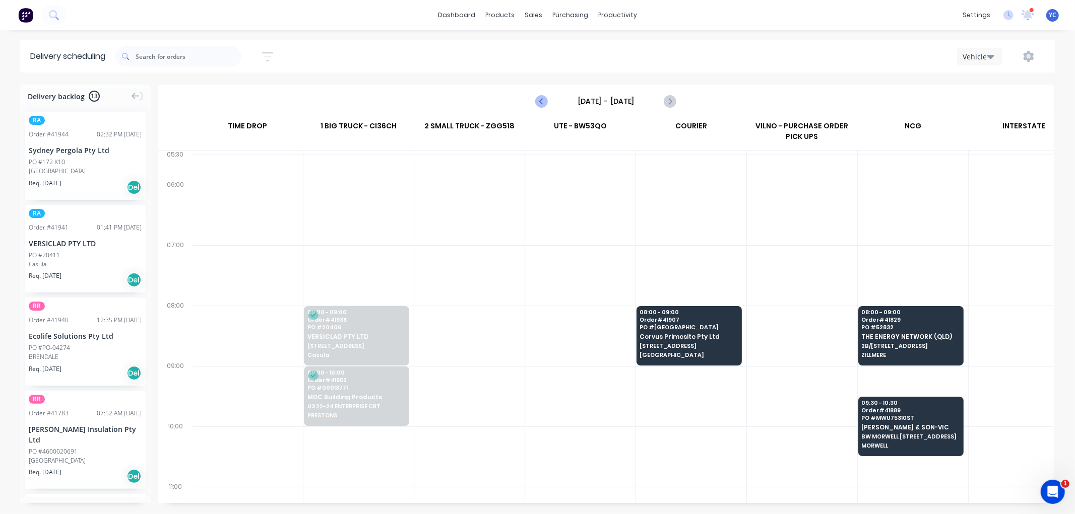
click at [545, 97] on icon "Previous page" at bounding box center [542, 101] width 12 height 12
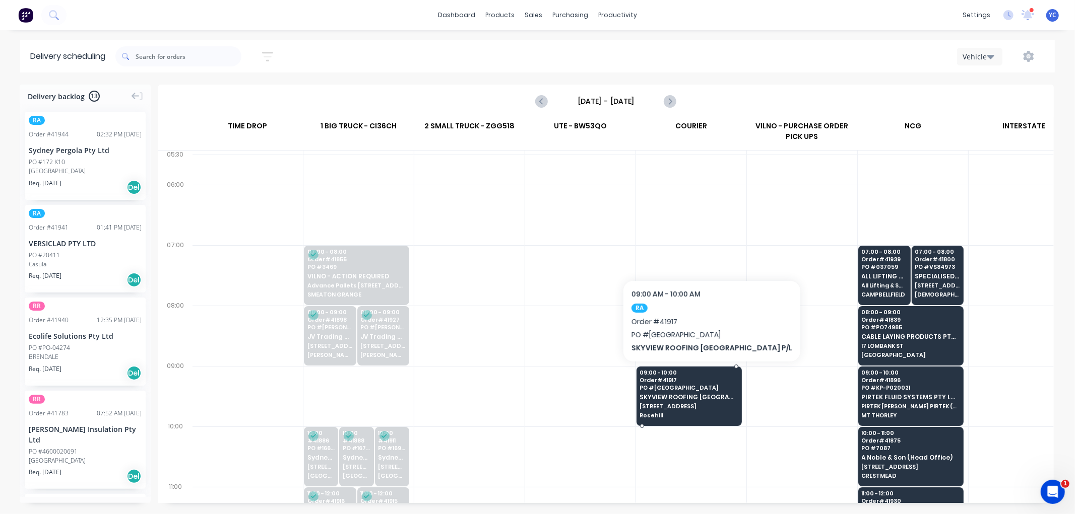
click at [669, 396] on span "SKYVIEW ROOFING [GEOGRAPHIC_DATA] P/L" at bounding box center [689, 397] width 98 height 7
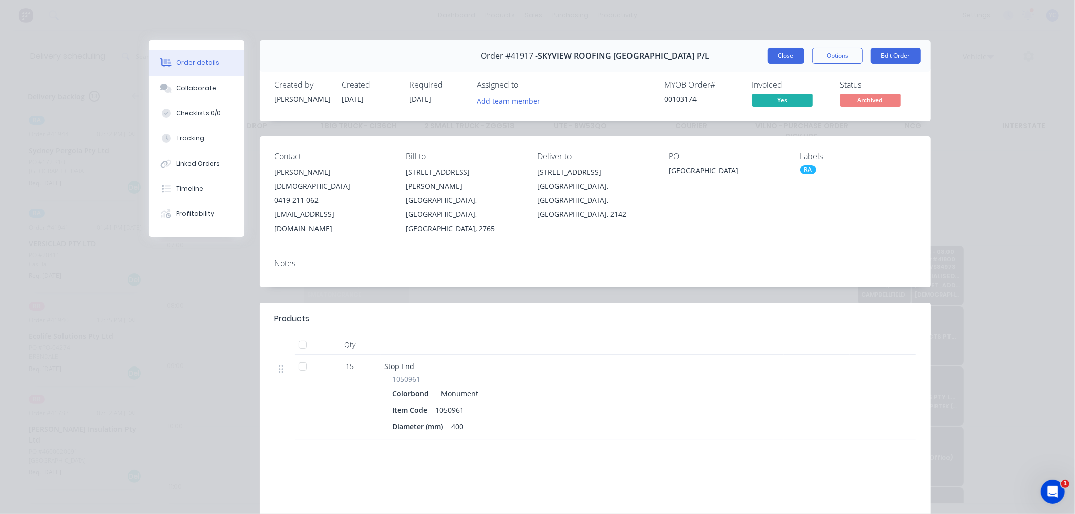
click at [776, 56] on button "Close" at bounding box center [785, 56] width 37 height 16
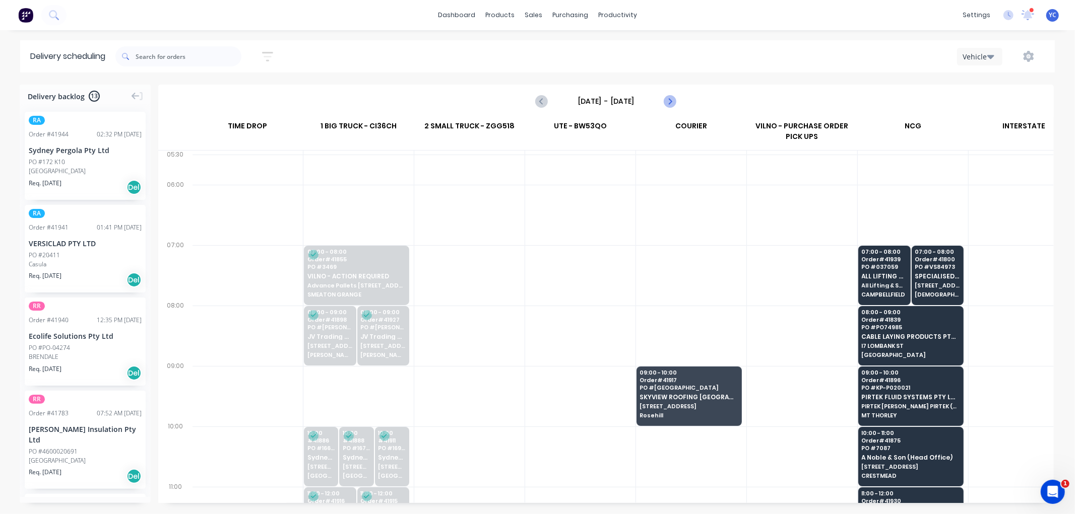
click at [670, 103] on icon "Next page" at bounding box center [669, 101] width 12 height 12
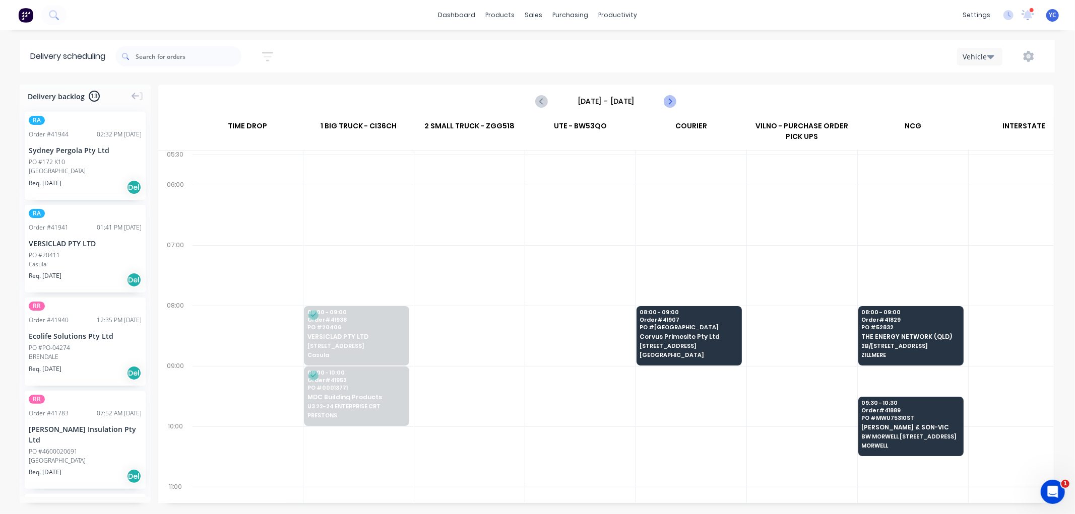
click at [669, 98] on icon "Next page" at bounding box center [669, 101] width 5 height 8
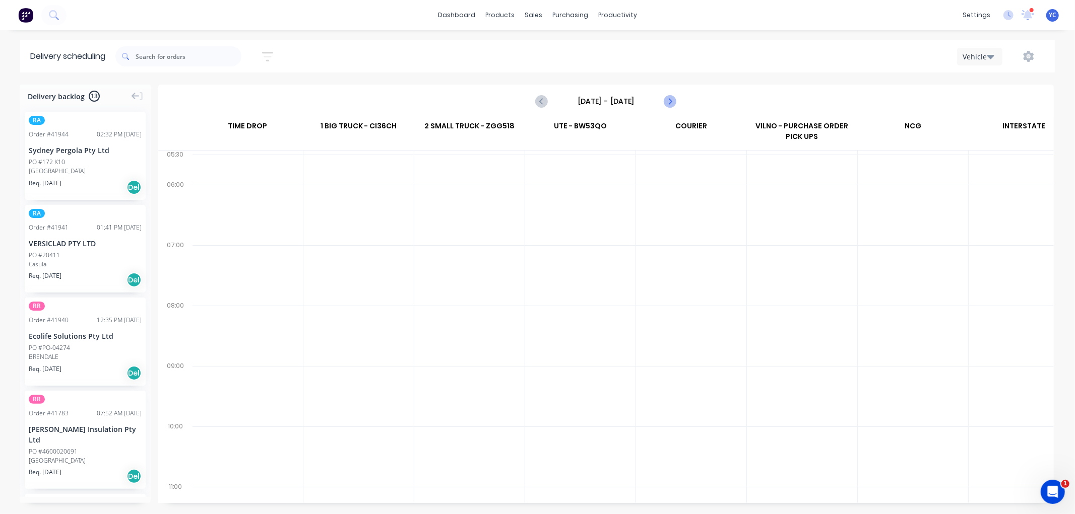
click at [669, 98] on icon "Next page" at bounding box center [669, 101] width 5 height 8
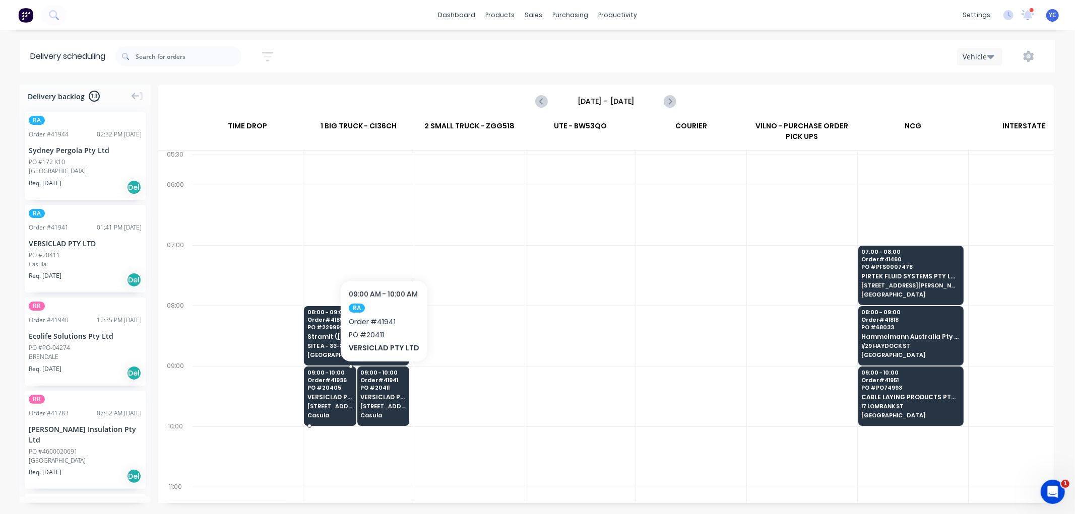
click at [334, 400] on span "VERSICLAD PTY LTD" at bounding box center [329, 397] width 45 height 7
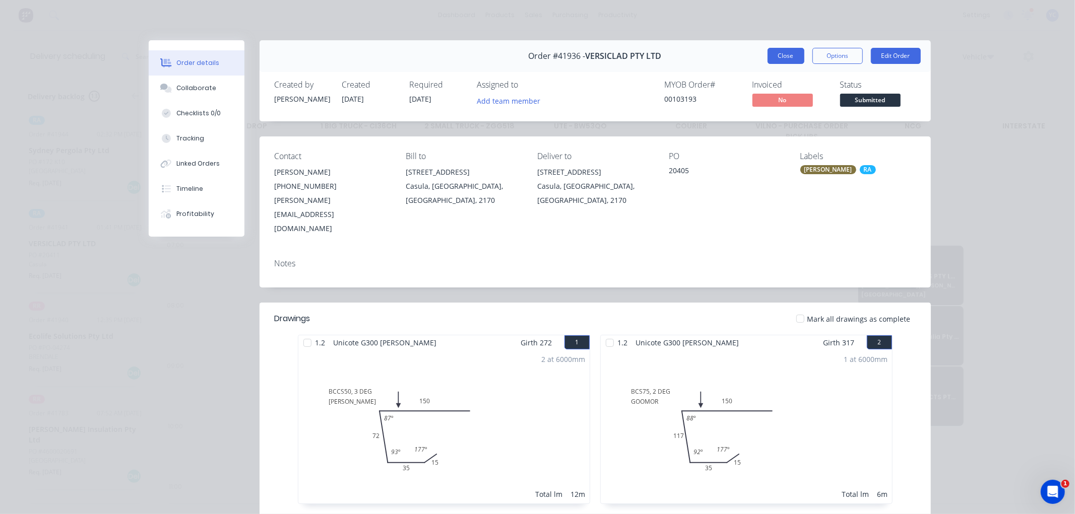
click at [772, 58] on button "Close" at bounding box center [785, 56] width 37 height 16
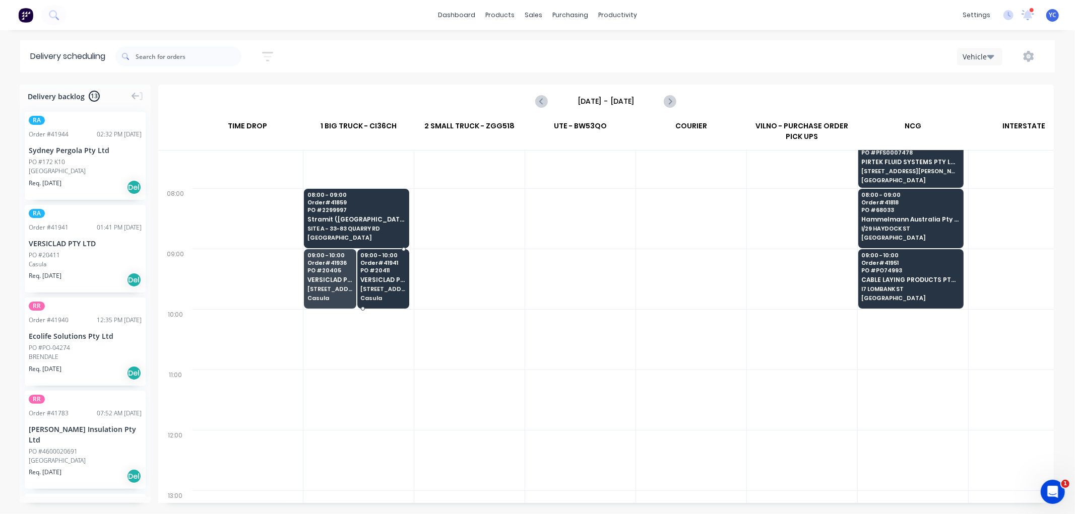
scroll to position [112, 1]
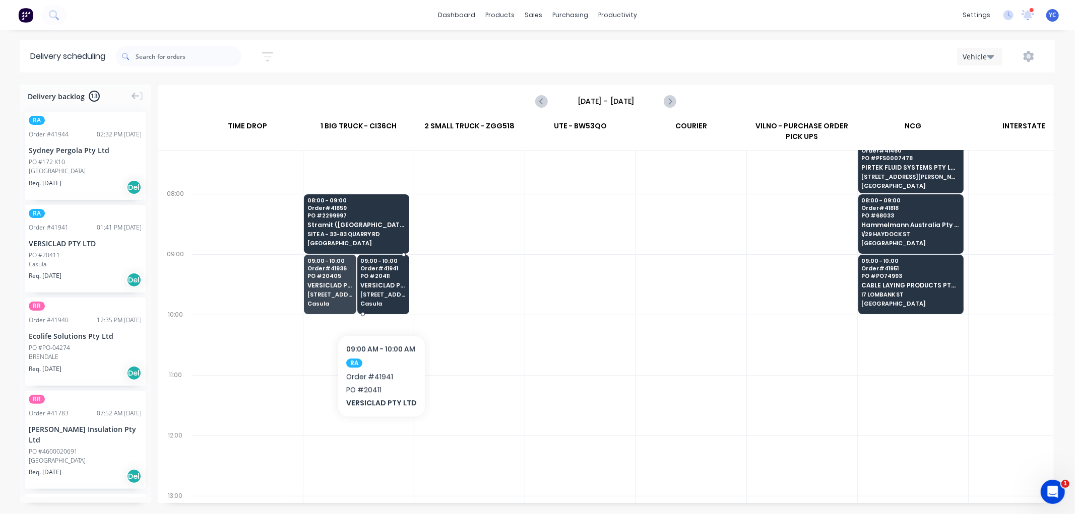
click at [380, 304] on span "Casula" at bounding box center [382, 304] width 45 height 6
click at [380, 304] on body "dashboard products sales purchasing productivity dashboard products Product Cat…" at bounding box center [537, 257] width 1075 height 514
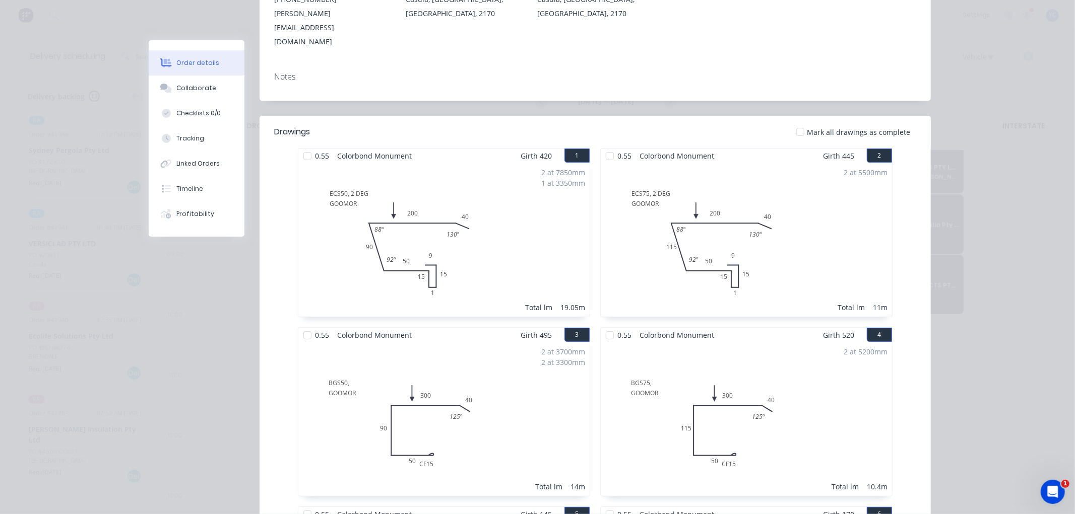
scroll to position [168, 0]
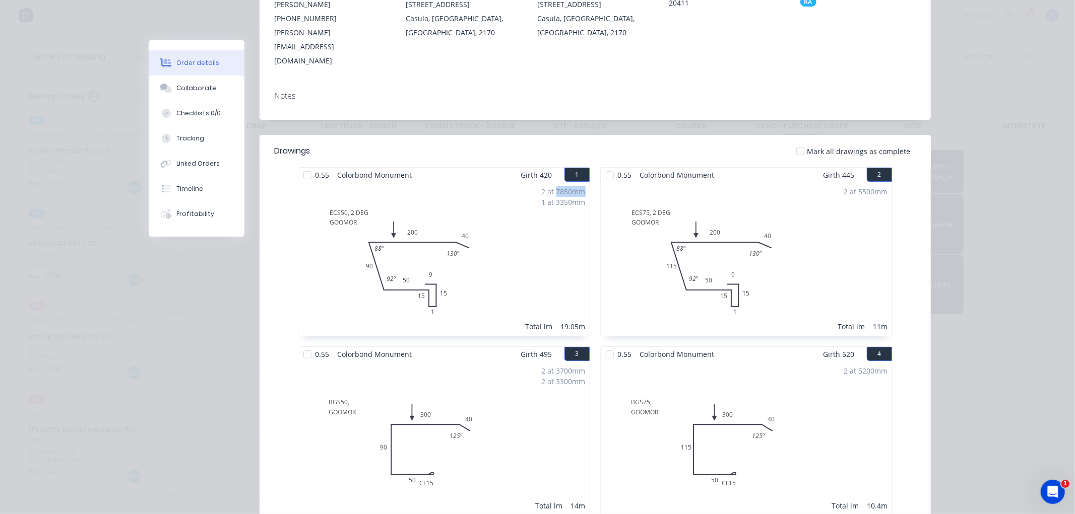
drag, startPoint x: 552, startPoint y: 163, endPoint x: 580, endPoint y: 163, distance: 28.2
click at [580, 186] on div "2 at 7850mm" at bounding box center [564, 191] width 44 height 11
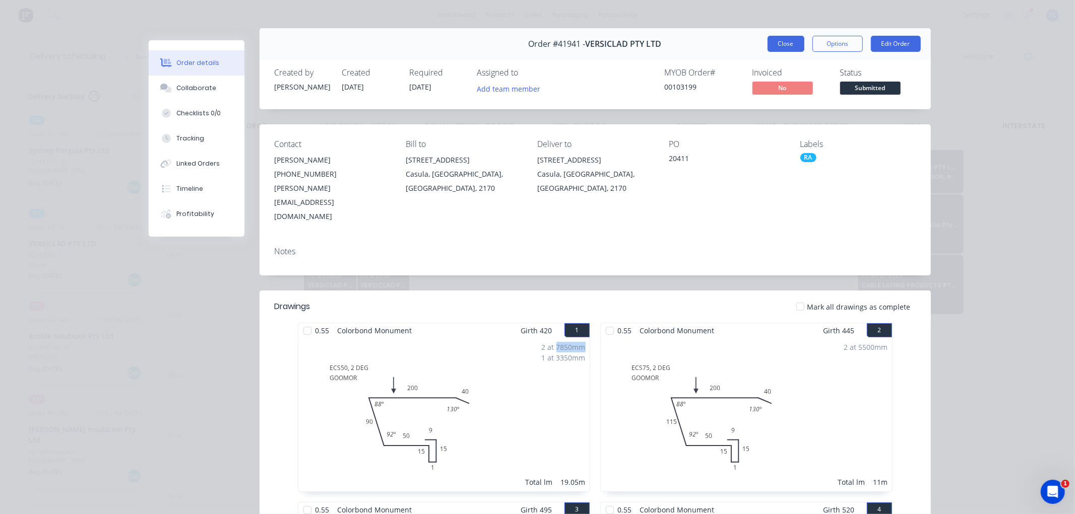
scroll to position [0, 0]
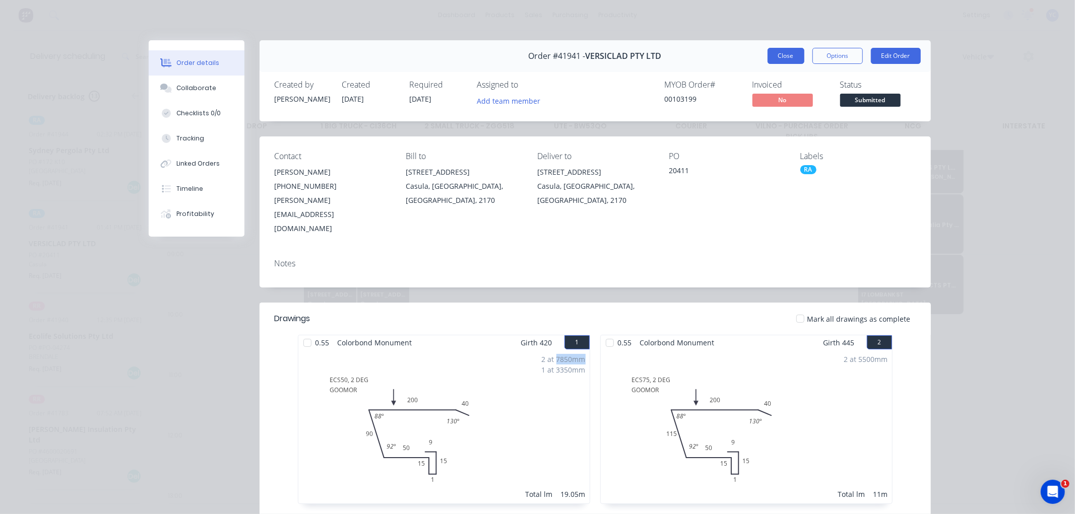
click at [788, 60] on button "Close" at bounding box center [785, 56] width 37 height 16
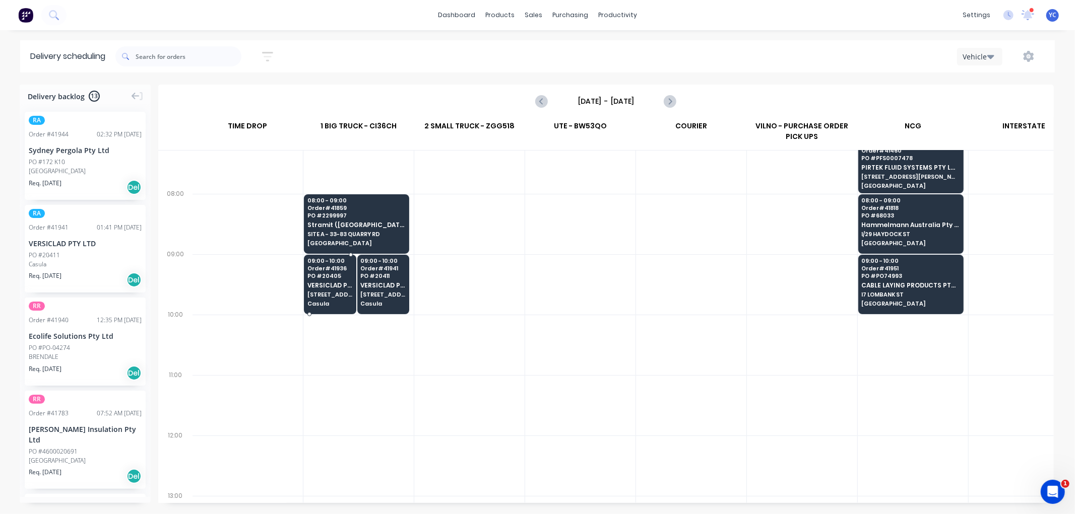
click at [324, 291] on div "09:00 - 10:00 Order # 41936 PO # 20405 VERSICLAD PTY LTD [STREET_ADDRESS]" at bounding box center [329, 283] width 51 height 56
click at [324, 291] on body "dashboard products sales purchasing productivity dashboard products Product Cat…" at bounding box center [537, 257] width 1075 height 514
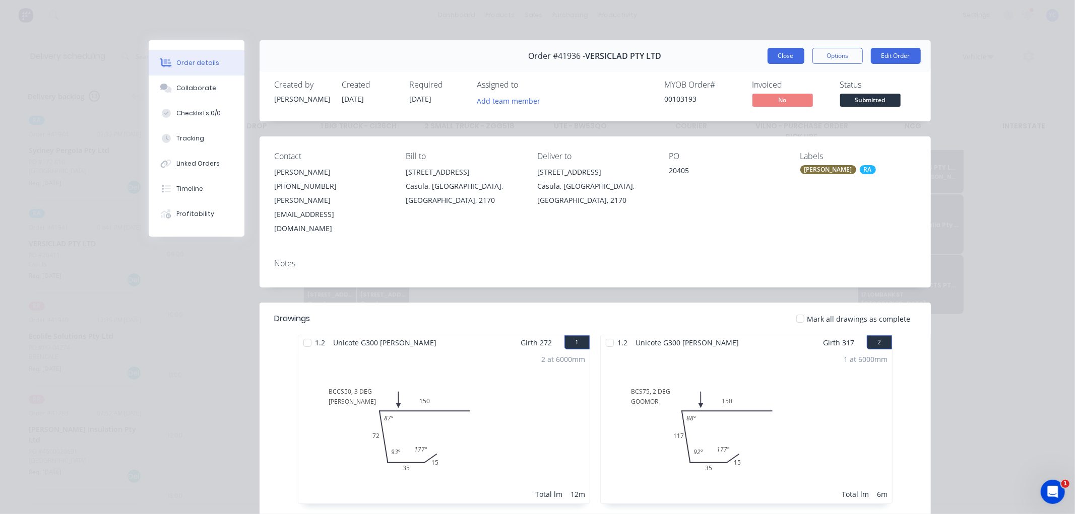
click at [784, 59] on button "Close" at bounding box center [785, 56] width 37 height 16
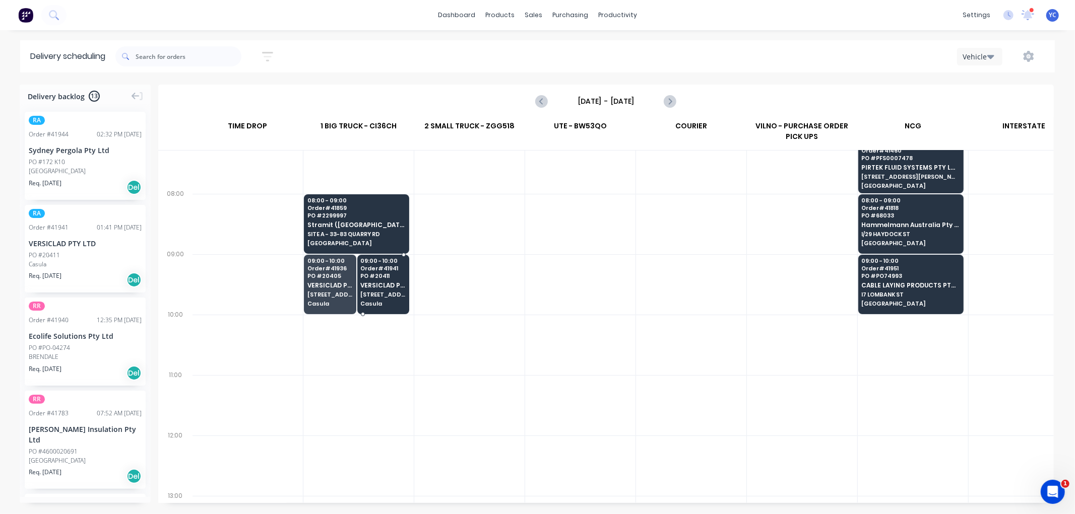
click at [377, 298] on span "[STREET_ADDRESS]" at bounding box center [382, 295] width 45 height 6
click at [377, 298] on body "dashboard products sales purchasing productivity dashboard products Product Cat…" at bounding box center [537, 257] width 1075 height 514
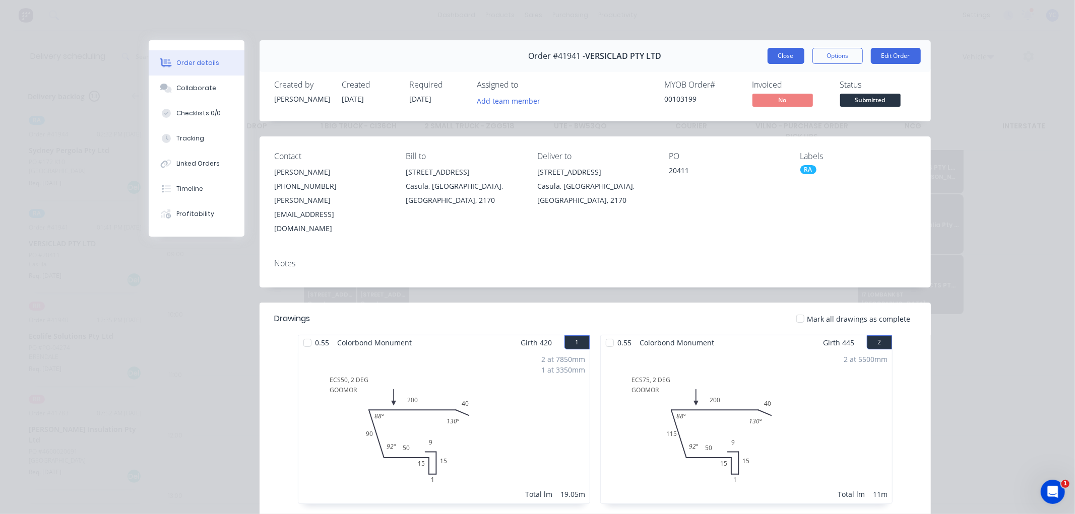
click at [776, 51] on button "Close" at bounding box center [785, 56] width 37 height 16
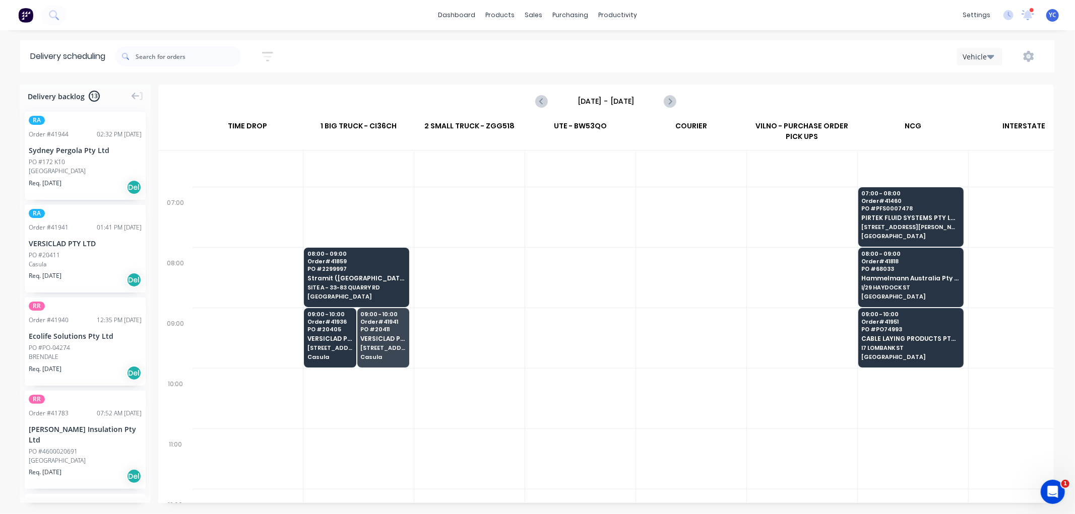
scroll to position [0, 1]
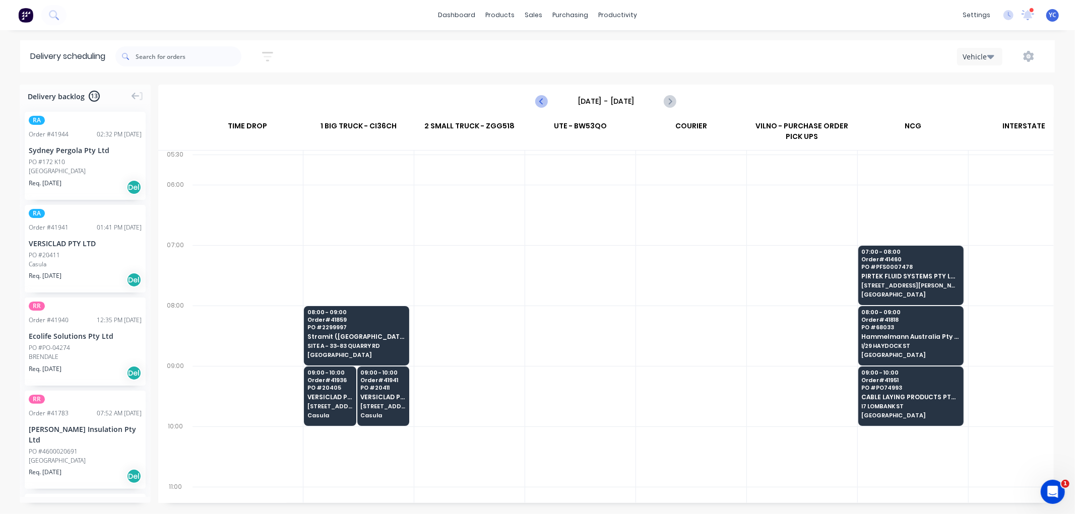
click at [540, 102] on icon "Previous page" at bounding box center [542, 101] width 12 height 12
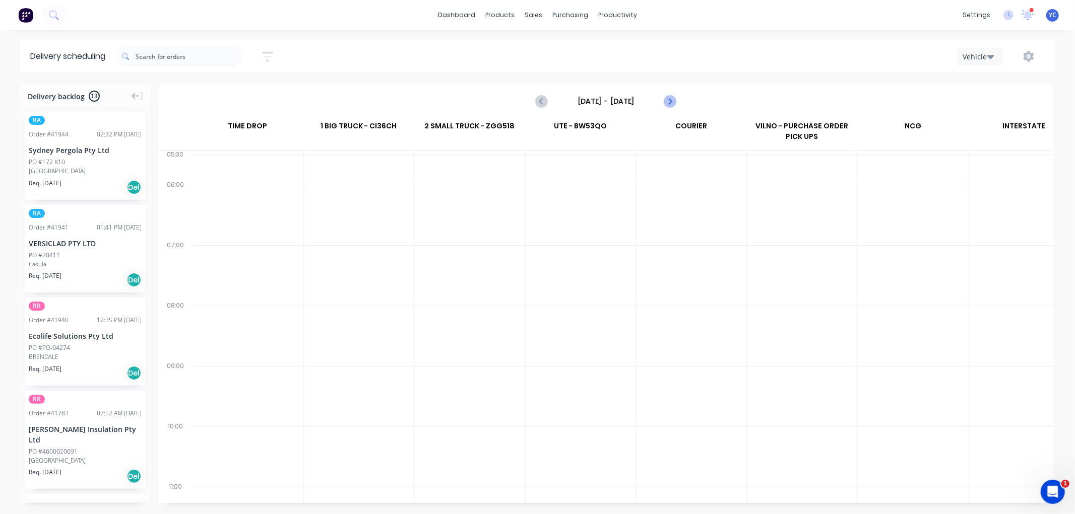
click at [670, 102] on icon "Next page" at bounding box center [669, 101] width 5 height 8
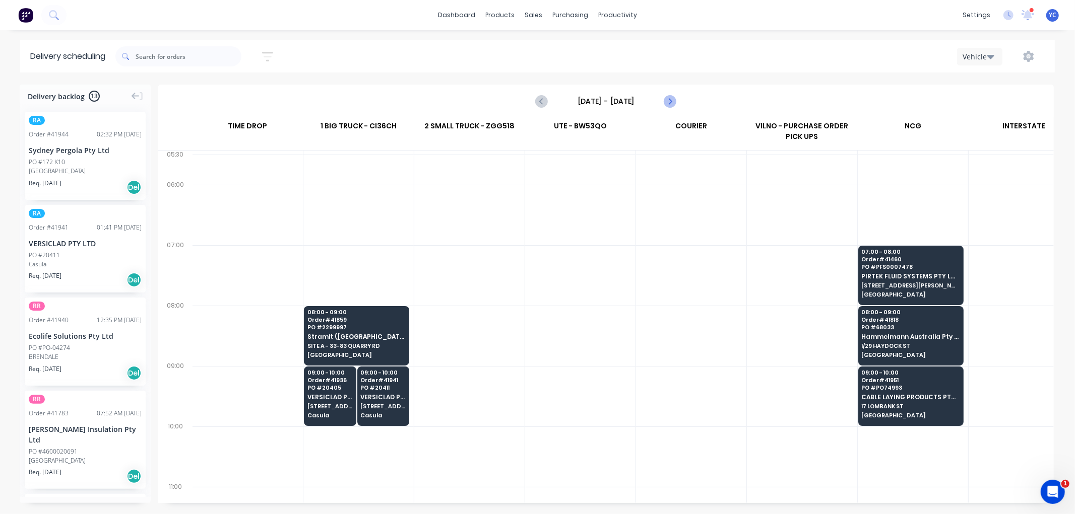
click at [670, 101] on icon "Next page" at bounding box center [669, 101] width 12 height 12
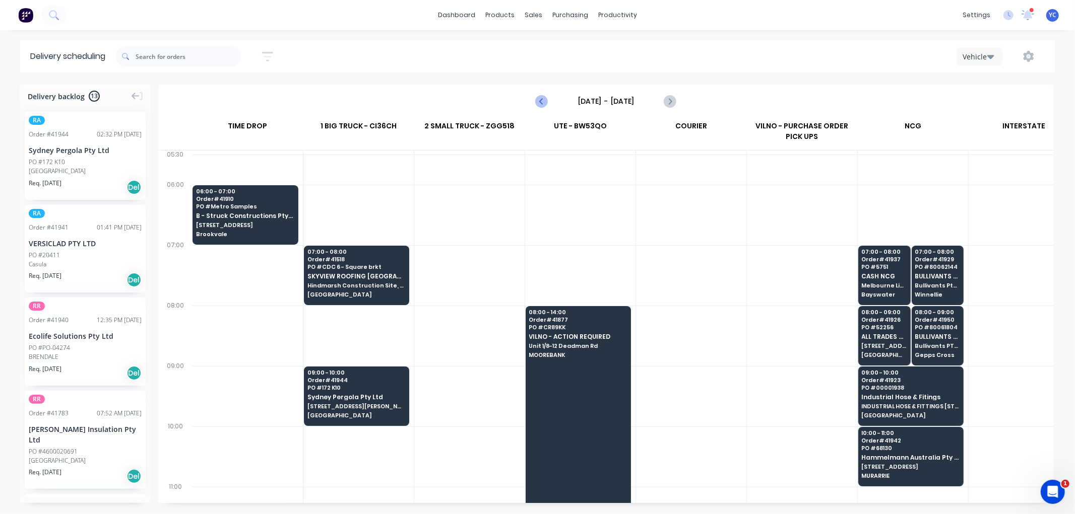
click at [536, 106] on icon "Previous page" at bounding box center [542, 101] width 12 height 12
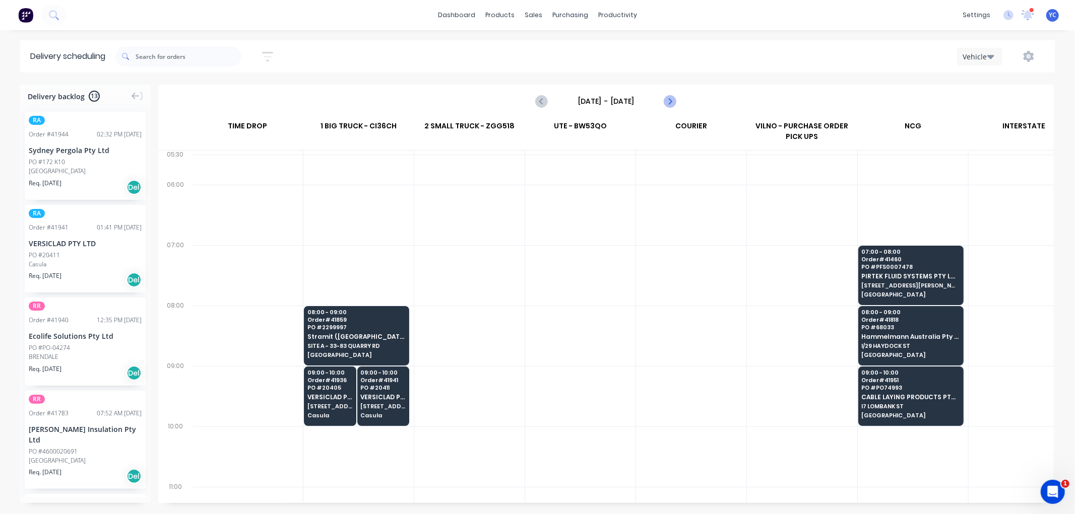
click at [672, 101] on icon "Next page" at bounding box center [669, 101] width 12 height 12
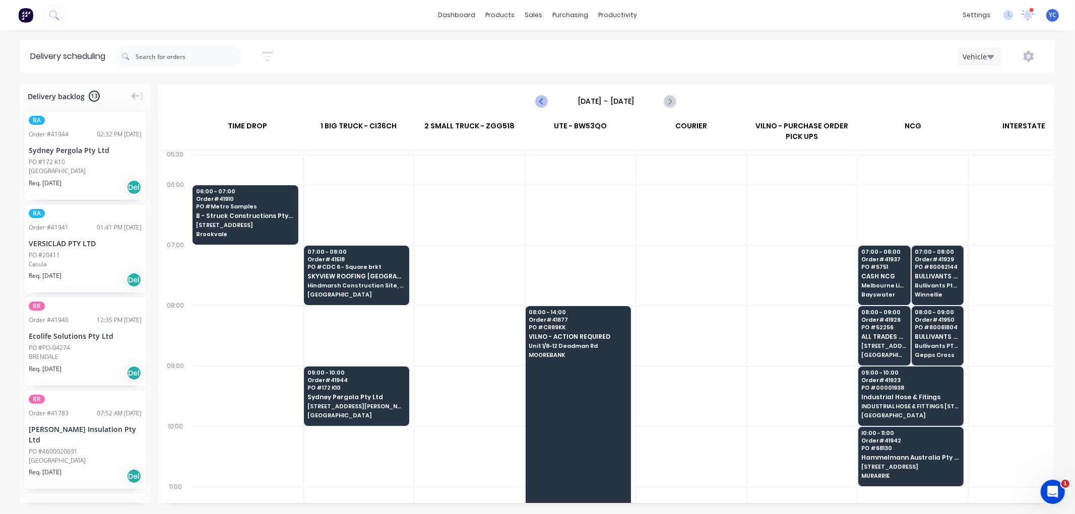
click at [546, 106] on icon "Previous page" at bounding box center [542, 101] width 12 height 12
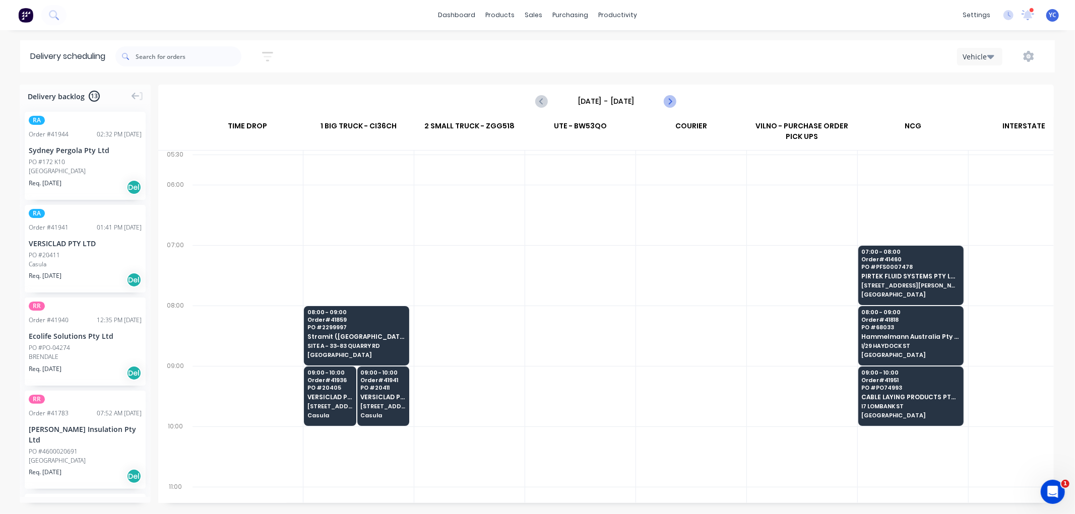
click at [674, 101] on icon "Next page" at bounding box center [669, 101] width 12 height 12
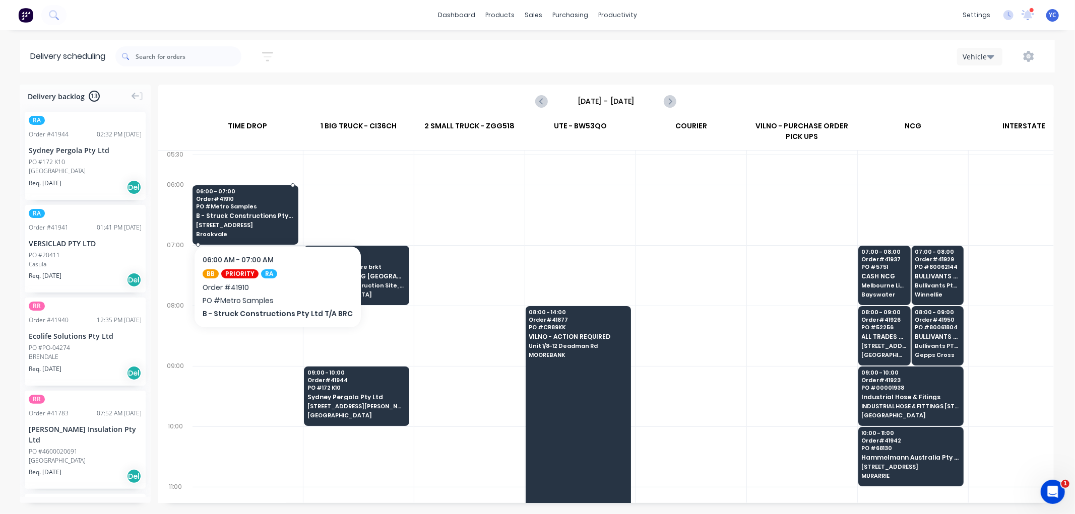
click at [276, 214] on span "B - Struck Constructions Pty Ltd T/A BRC" at bounding box center [245, 216] width 98 height 7
click at [276, 214] on body "dashboard products sales purchasing productivity dashboard products Product Cat…" at bounding box center [537, 257] width 1075 height 514
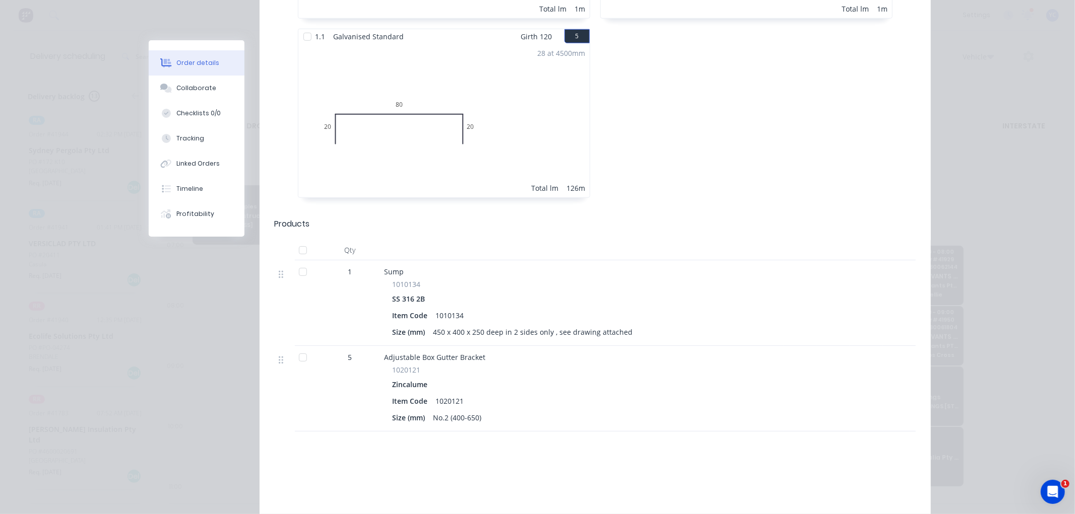
scroll to position [727, 0]
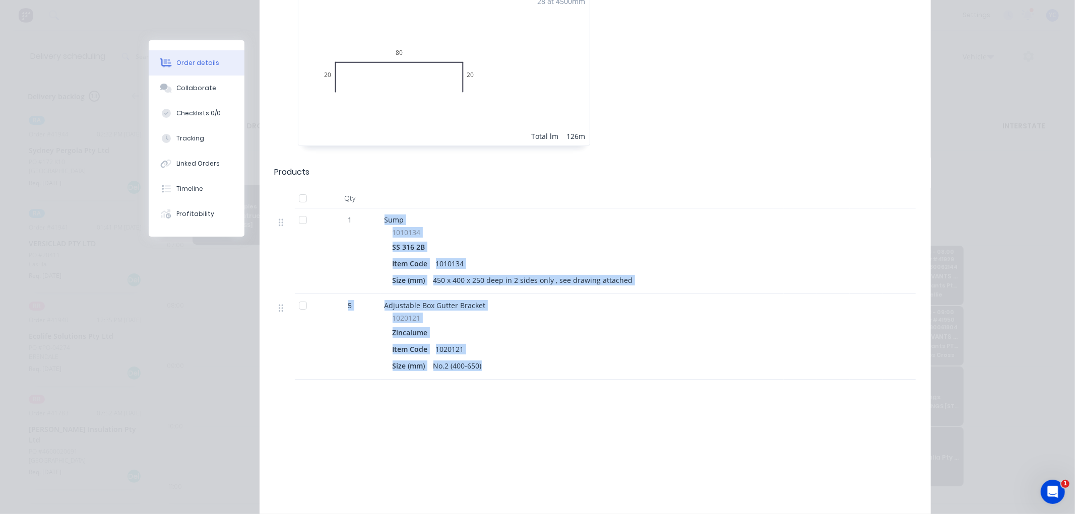
drag, startPoint x: 377, startPoint y: 188, endPoint x: 480, endPoint y: 355, distance: 195.9
click at [480, 355] on div "Drawings Mark all drawings as complete 0.55 Stainless Steel 316 2B Standard Gir…" at bounding box center [594, 65] width 671 height 958
click at [466, 325] on div "Zincalume" at bounding box center [581, 332] width 379 height 15
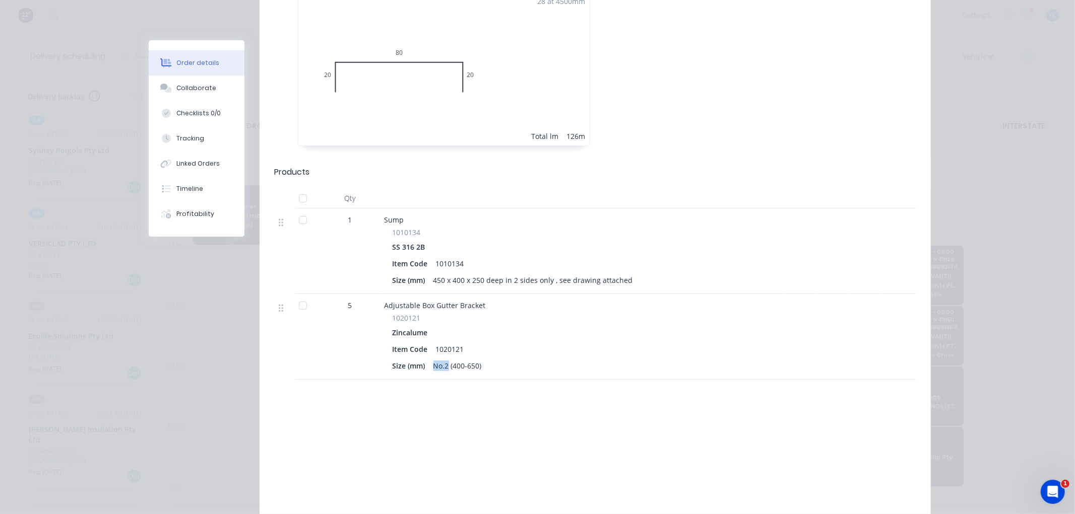
drag, startPoint x: 430, startPoint y: 341, endPoint x: 445, endPoint y: 346, distance: 15.5
click at [445, 346] on div "Adjustable Box Gutter Bracket 1020121 Zincalume Item Code 1020121 Size (mm) No.…" at bounding box center [581, 337] width 403 height 86
drag, startPoint x: 344, startPoint y: 277, endPoint x: 491, endPoint y: 342, distance: 160.6
click at [491, 342] on div "5 Adjustable Box Gutter Bracket 1020121 Zincalume Item Code 1020121 Size (mm) N…" at bounding box center [595, 337] width 641 height 86
click at [492, 359] on div "Size (mm) No.2 (400-650)" at bounding box center [581, 366] width 379 height 15
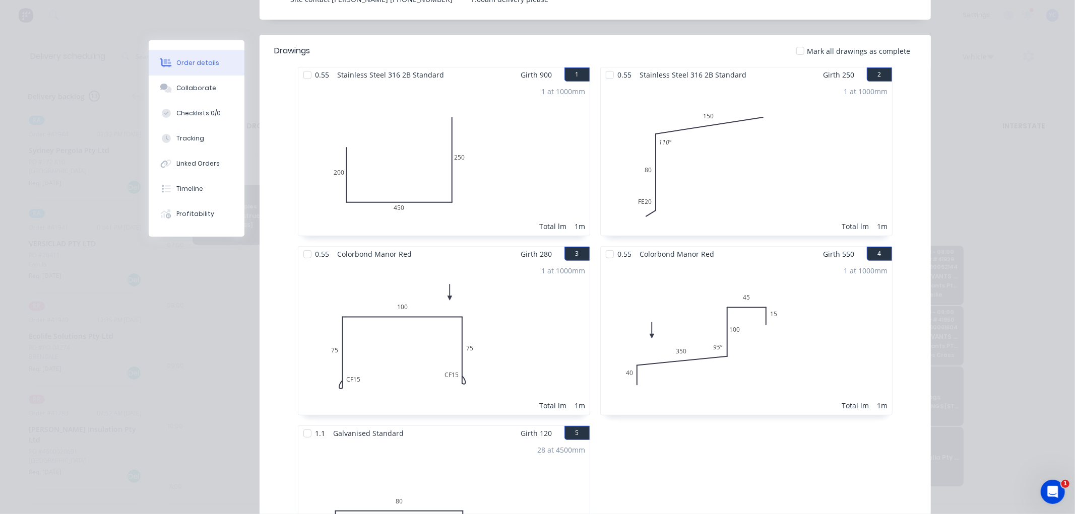
scroll to position [0, 0]
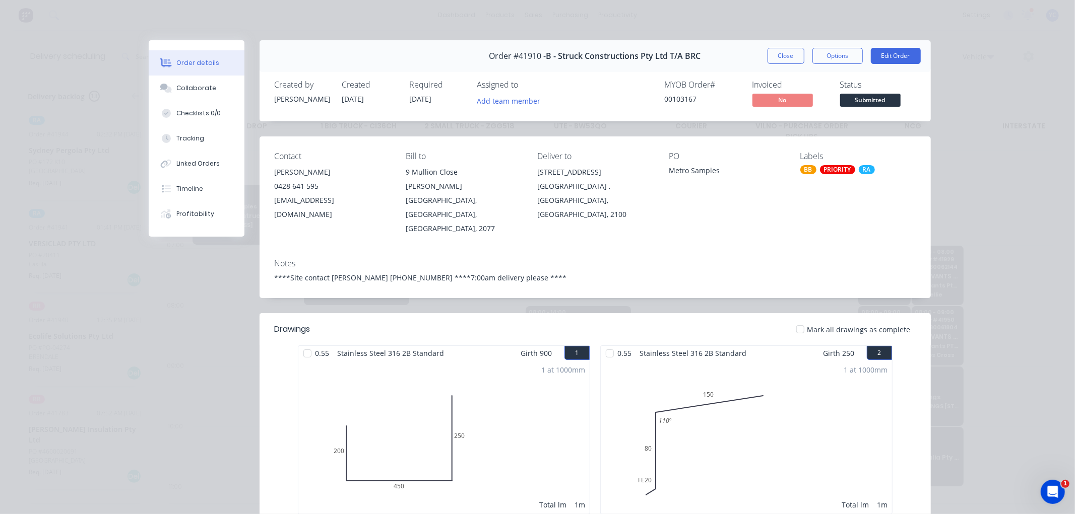
click at [779, 55] on button "Close" at bounding box center [785, 56] width 37 height 16
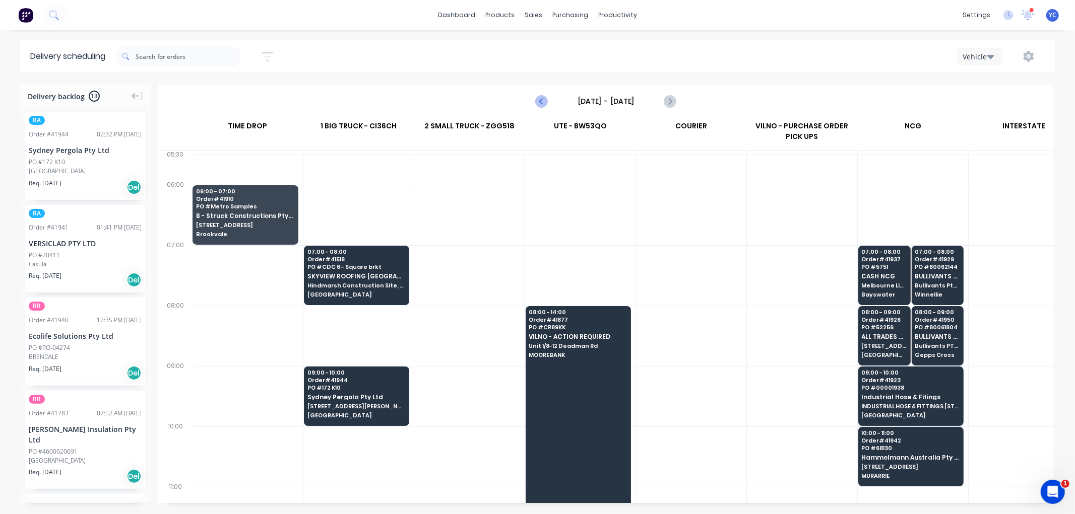
click at [540, 101] on icon "Previous page" at bounding box center [542, 101] width 5 height 8
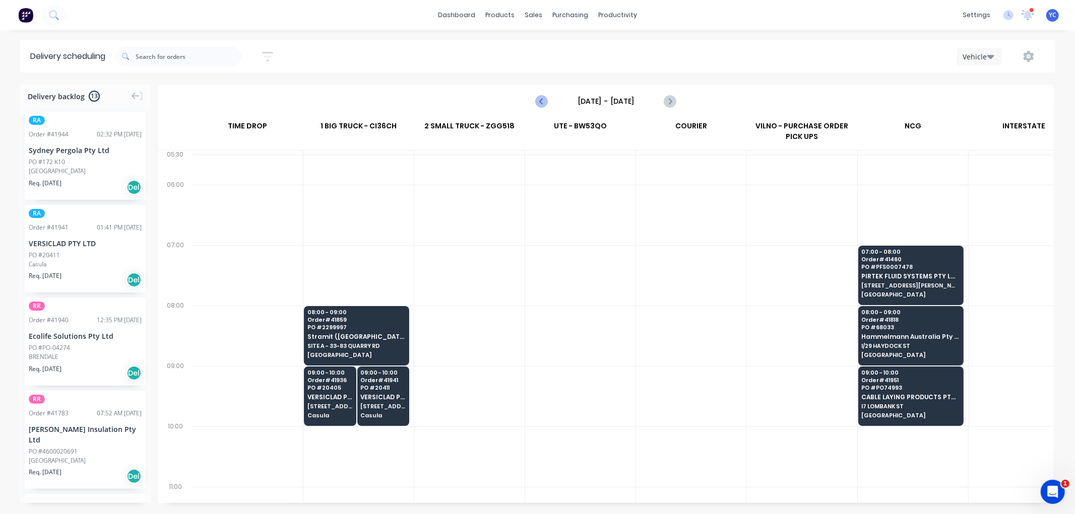
click at [540, 101] on icon "Previous page" at bounding box center [542, 101] width 5 height 8
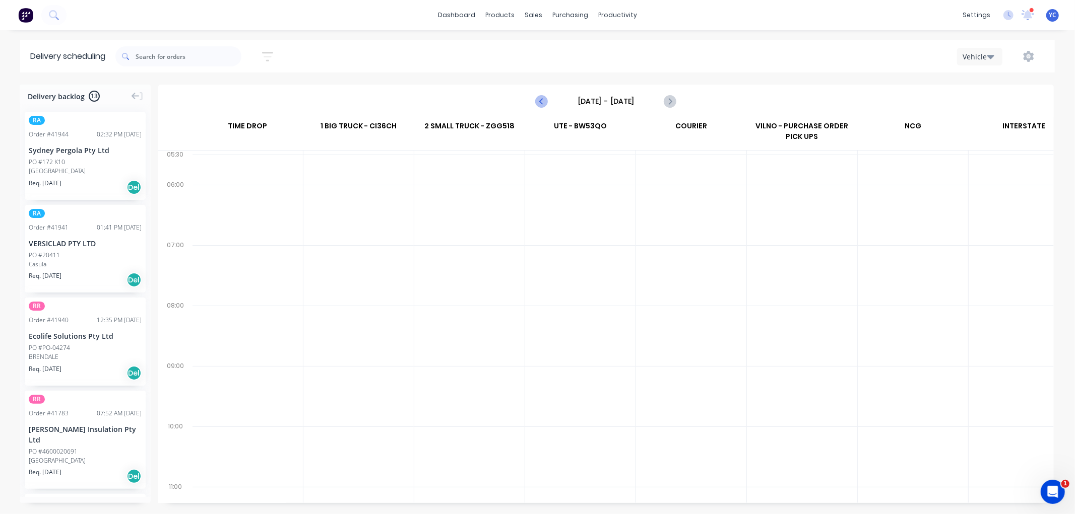
click at [540, 101] on icon "Previous page" at bounding box center [542, 101] width 5 height 8
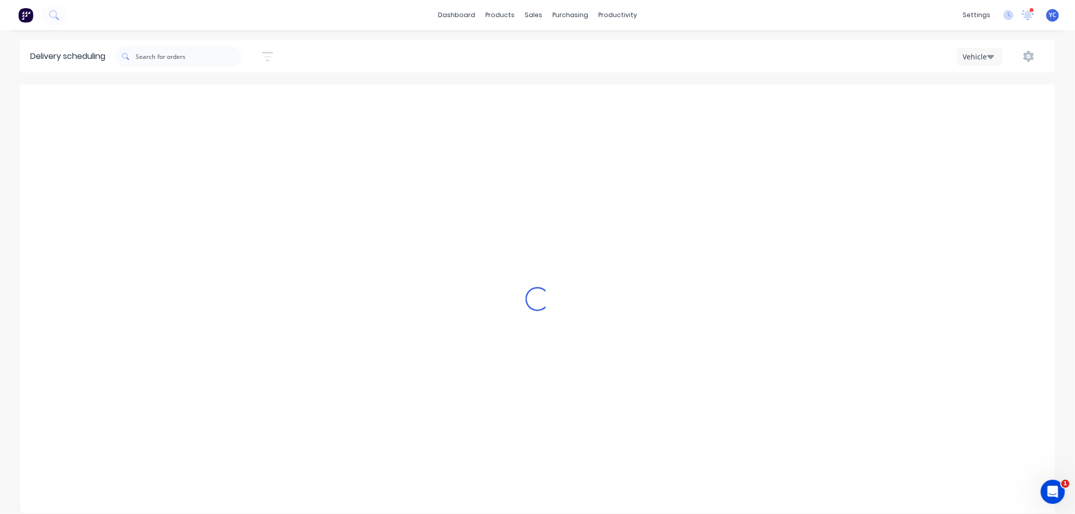
click at [540, 101] on icon "Previous page" at bounding box center [542, 101] width 5 height 8
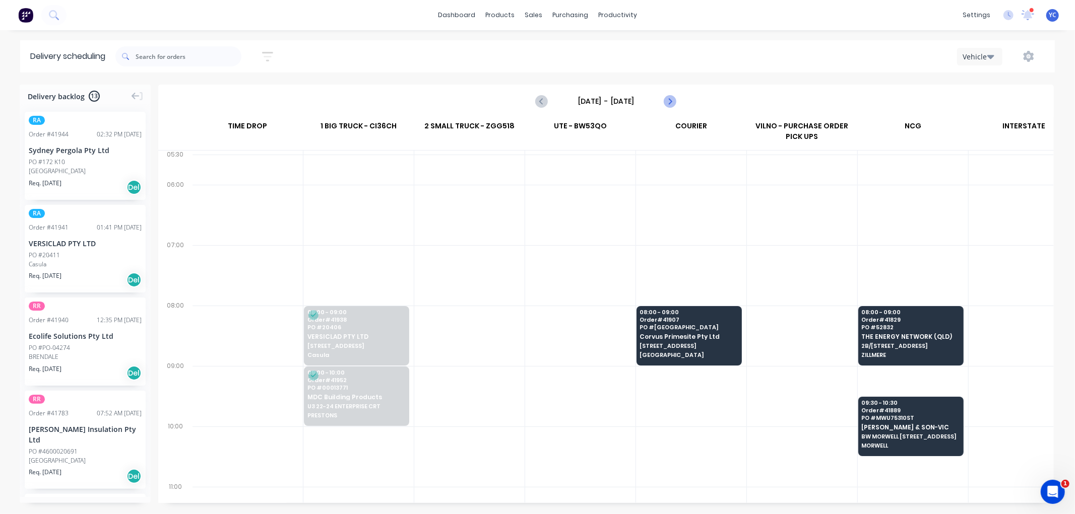
click at [669, 104] on icon "Next page" at bounding box center [669, 101] width 12 height 12
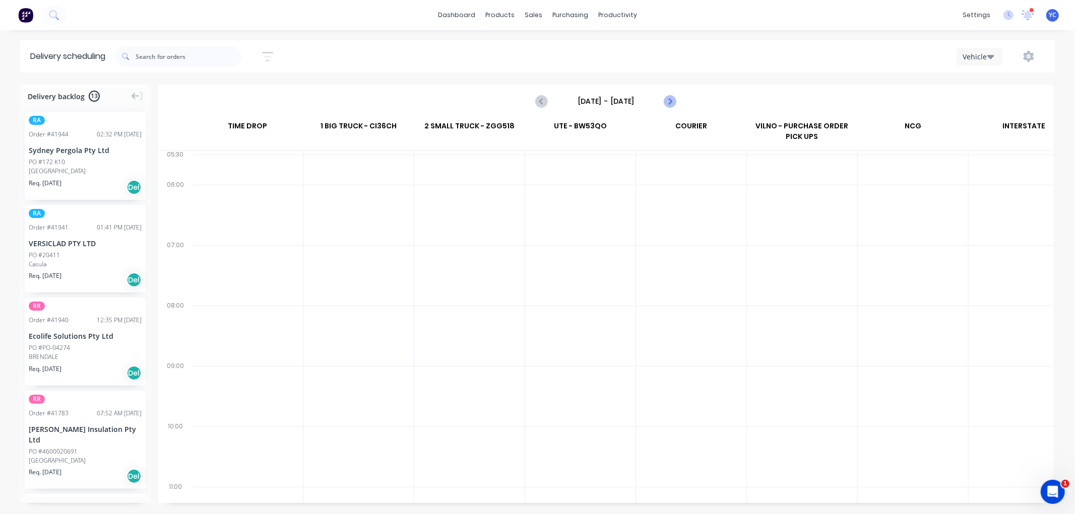
click at [669, 104] on icon "Next page" at bounding box center [669, 101] width 12 height 12
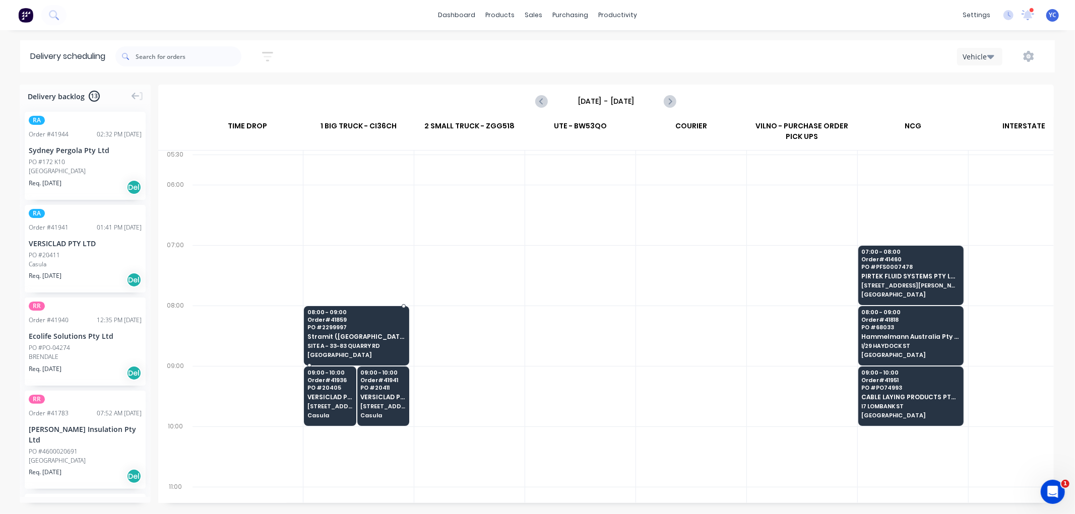
click at [329, 326] on span "PO # 2299997" at bounding box center [356, 327] width 98 height 6
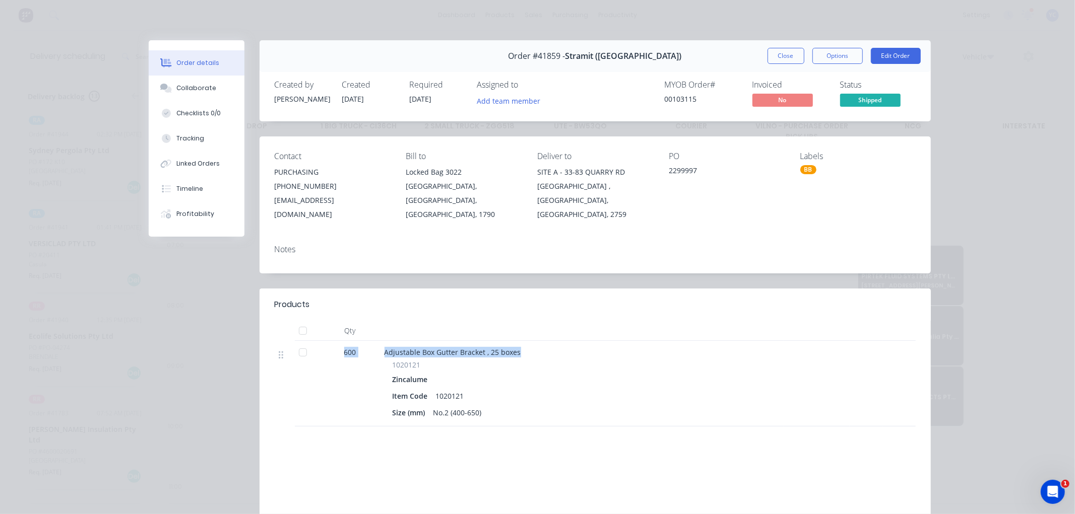
drag, startPoint x: 333, startPoint y: 339, endPoint x: 525, endPoint y: 341, distance: 192.5
click at [525, 341] on div "600 Adjustable Box Gutter Bracket , 25 boxes 1020121 Zincalume Item Code 102012…" at bounding box center [595, 384] width 641 height 86
click at [788, 58] on button "Close" at bounding box center [785, 56] width 37 height 16
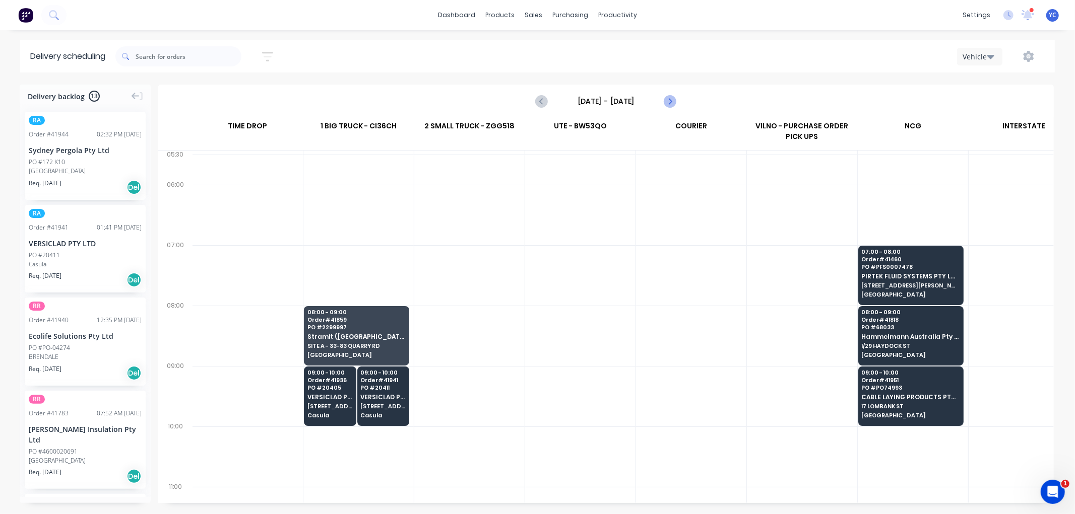
click at [673, 95] on icon "Next page" at bounding box center [669, 101] width 12 height 12
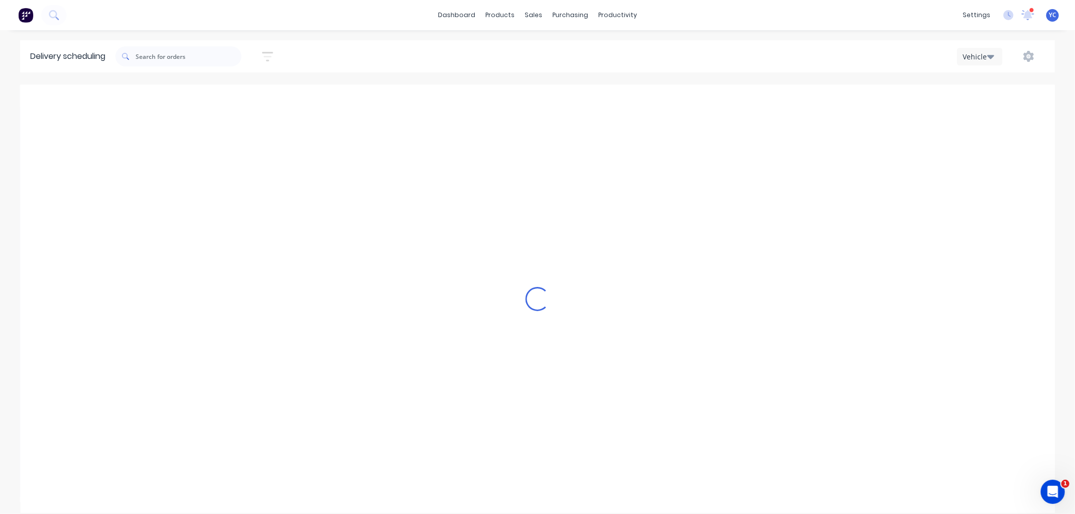
type input "[DATE] - [DATE]"
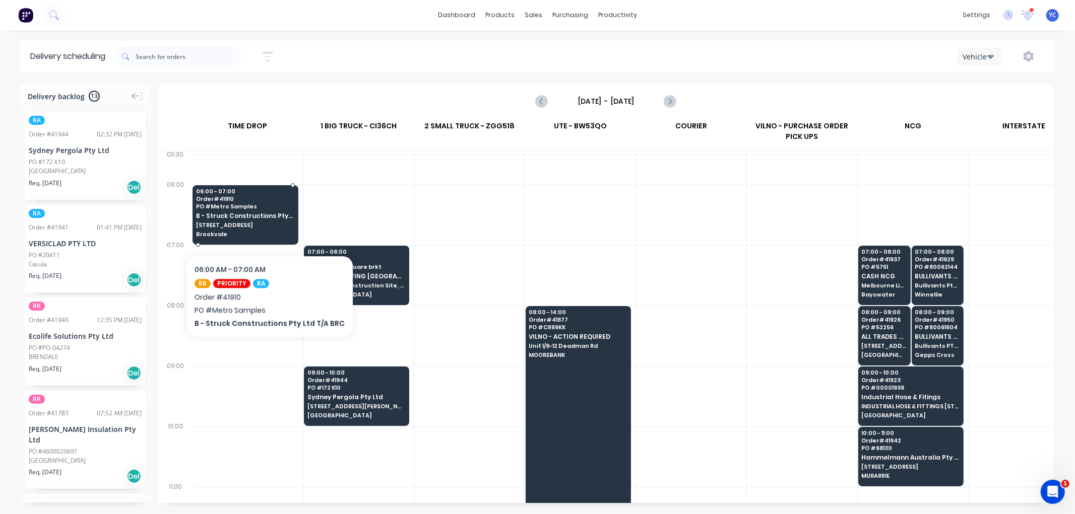
click at [265, 225] on span "[STREET_ADDRESS]" at bounding box center [245, 225] width 98 height 6
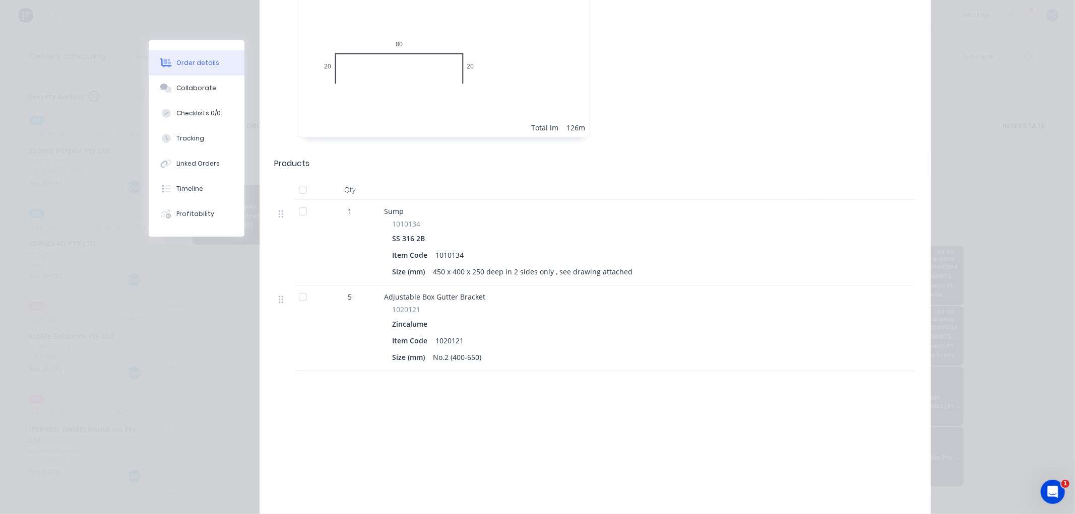
scroll to position [777, 0]
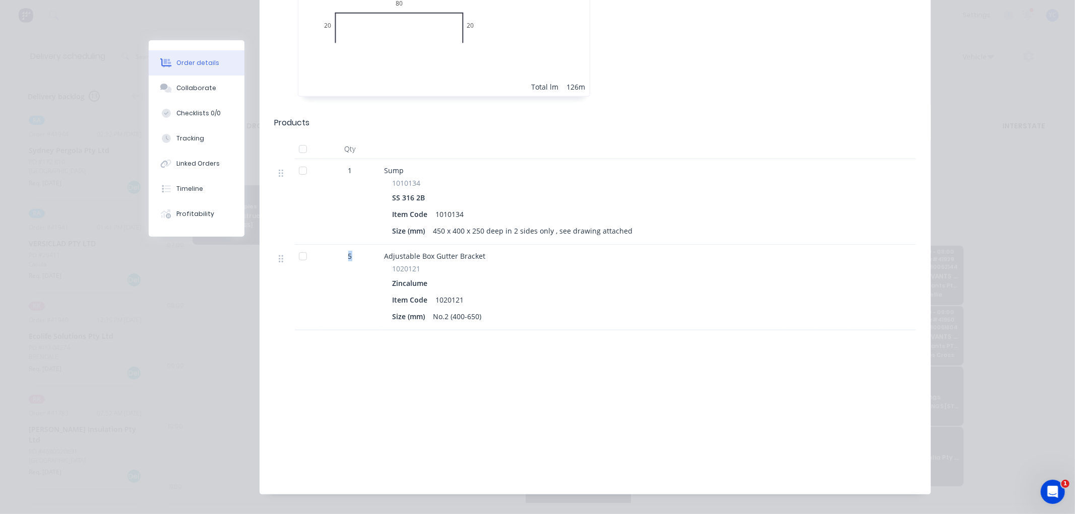
drag, startPoint x: 342, startPoint y: 228, endPoint x: 347, endPoint y: 233, distance: 7.1
click at [348, 251] on div "5" at bounding box center [350, 256] width 52 height 11
click at [455, 251] on span "Adjustable Box Gutter Bracket" at bounding box center [434, 256] width 101 height 10
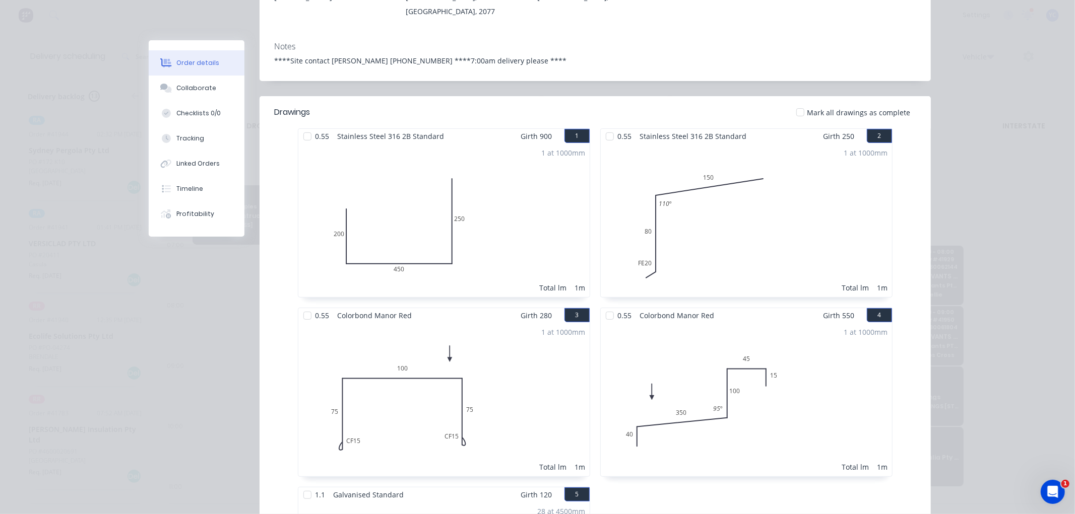
scroll to position [0, 0]
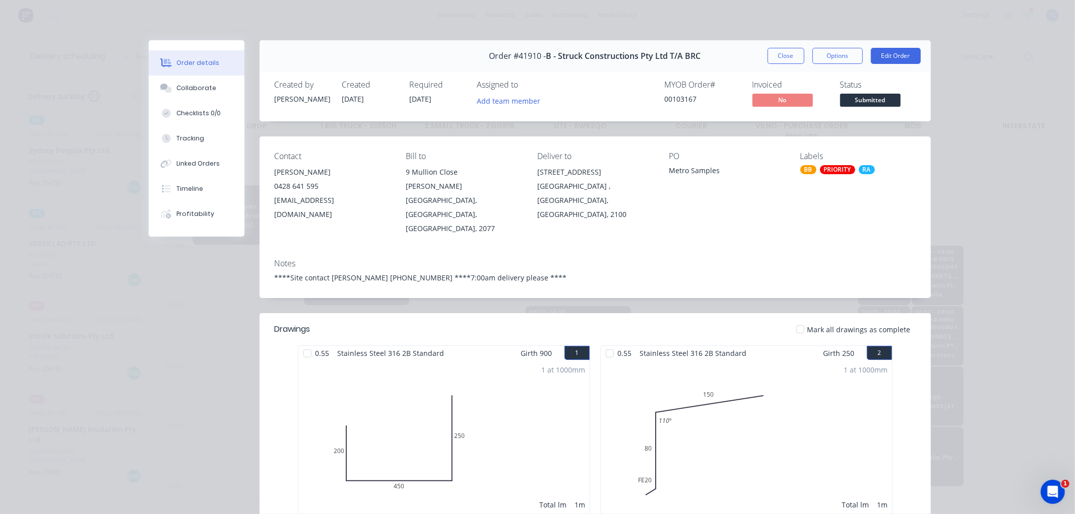
drag, startPoint x: 779, startPoint y: 57, endPoint x: 401, endPoint y: 84, distance: 379.3
click at [779, 57] on button "Close" at bounding box center [785, 56] width 37 height 16
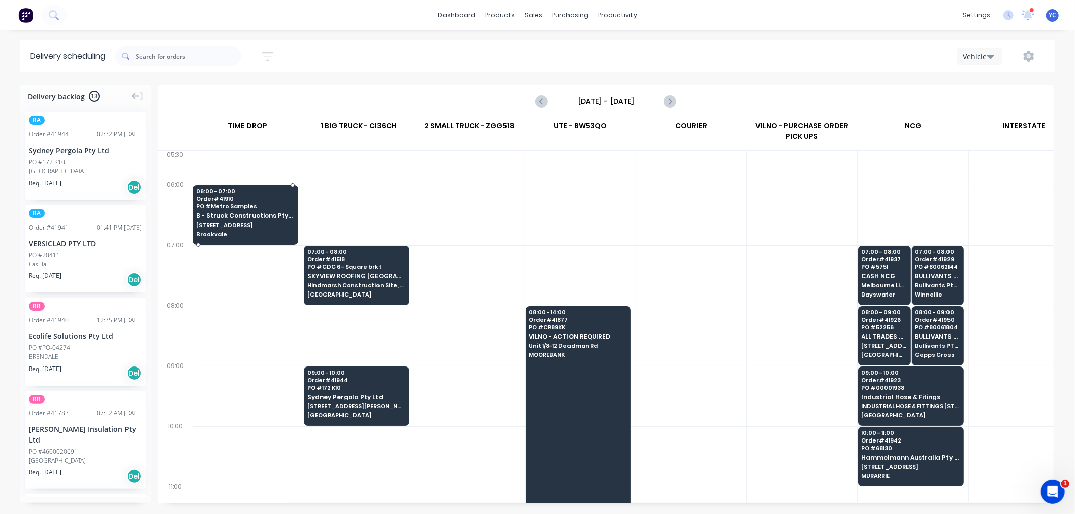
click at [235, 220] on div "06:00 - 07:00 Order # 41910 PO # Metro Samples B - Struck Constructions Pty Ltd…" at bounding box center [245, 213] width 105 height 56
click at [235, 220] on body "dashboard products sales purchasing productivity dashboard products Product Cat…" at bounding box center [537, 257] width 1075 height 514
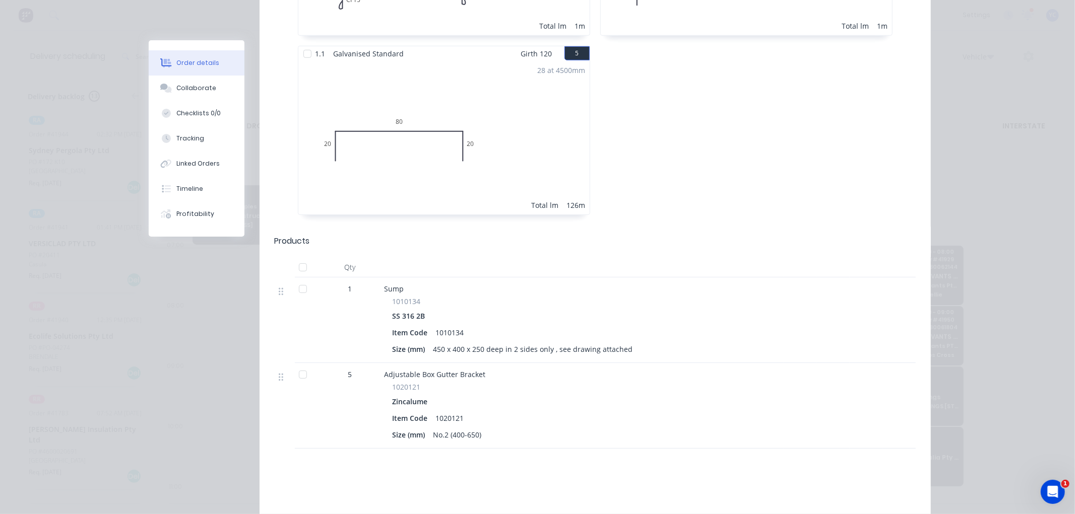
scroll to position [672, 0]
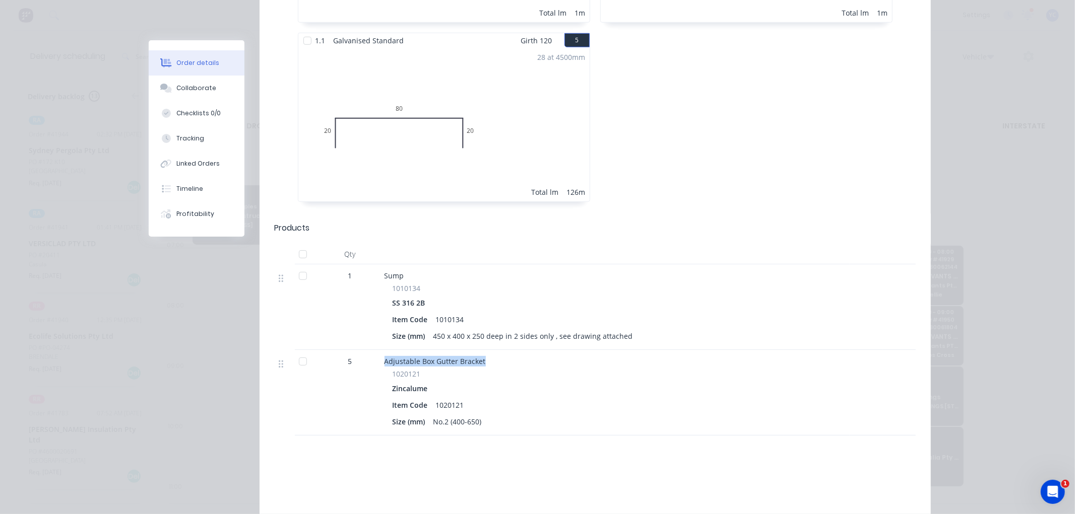
drag, startPoint x: 379, startPoint y: 335, endPoint x: 607, endPoint y: 324, distance: 227.9
click at [607, 350] on div "Adjustable Box Gutter Bracket 1020121 Zincalume Item Code 1020121 Size (mm) No.…" at bounding box center [581, 393] width 403 height 86
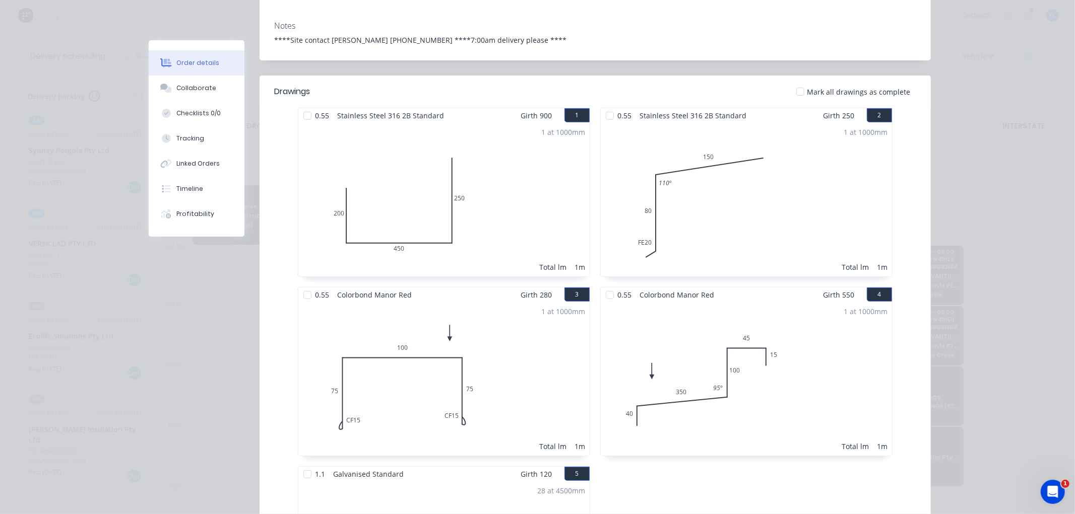
scroll to position [224, 0]
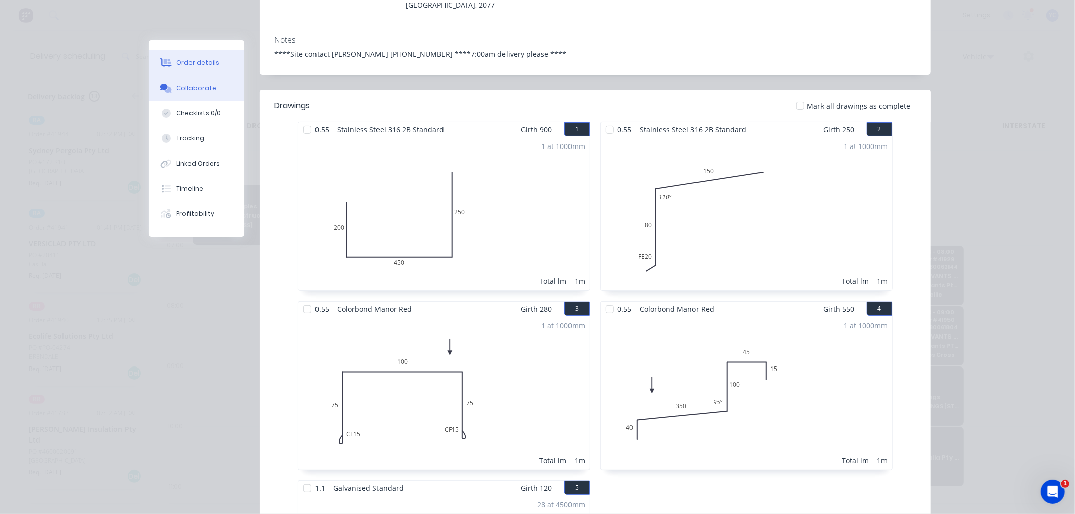
click at [203, 91] on div "Collaborate" at bounding box center [196, 88] width 40 height 9
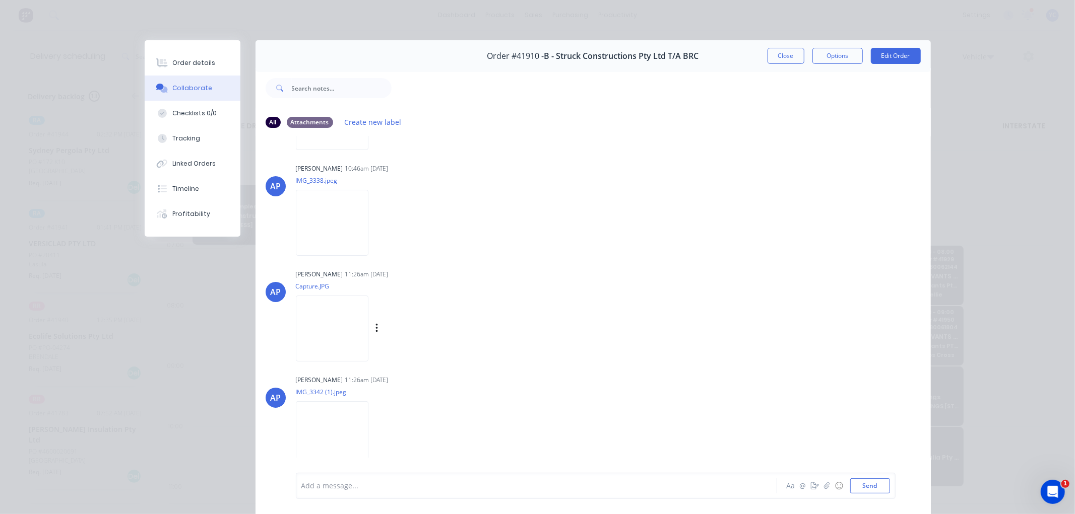
scroll to position [0, 0]
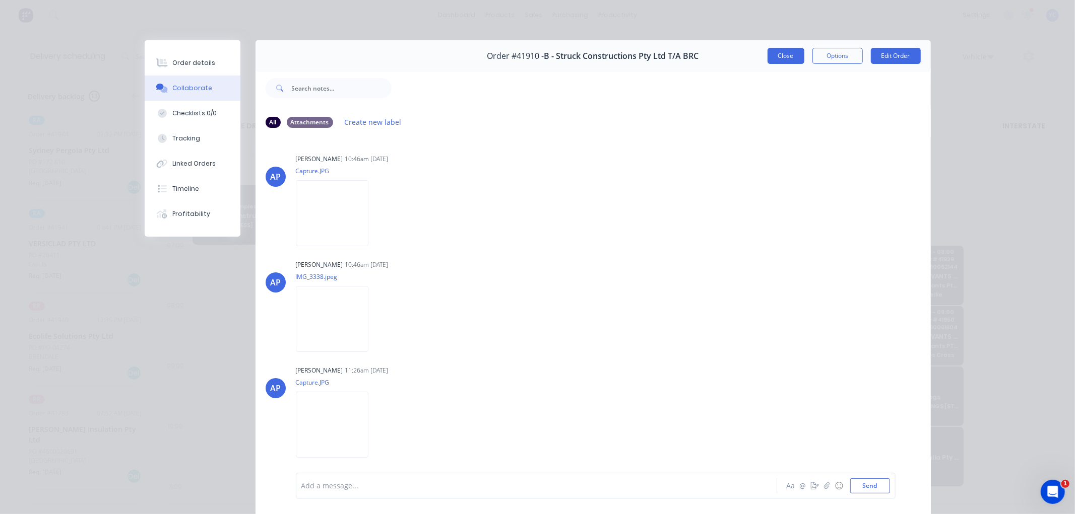
click at [782, 57] on button "Close" at bounding box center [785, 56] width 37 height 16
